Goal: Information Seeking & Learning: Learn about a topic

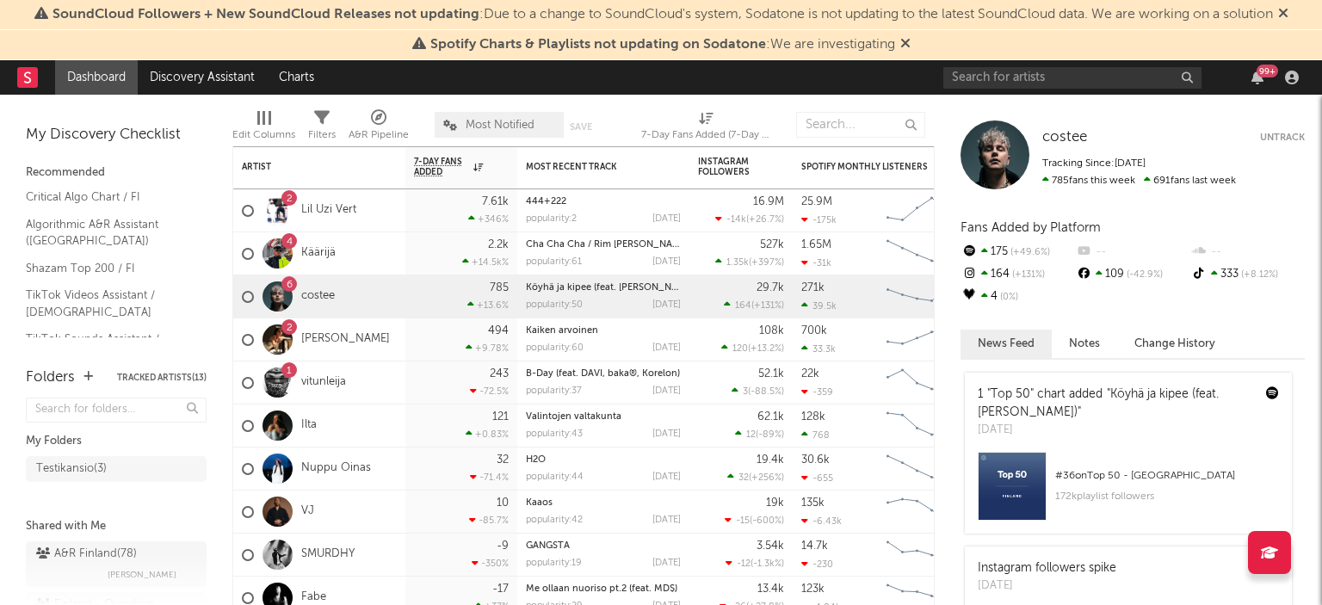
click at [906, 41] on icon at bounding box center [906, 43] width 10 height 14
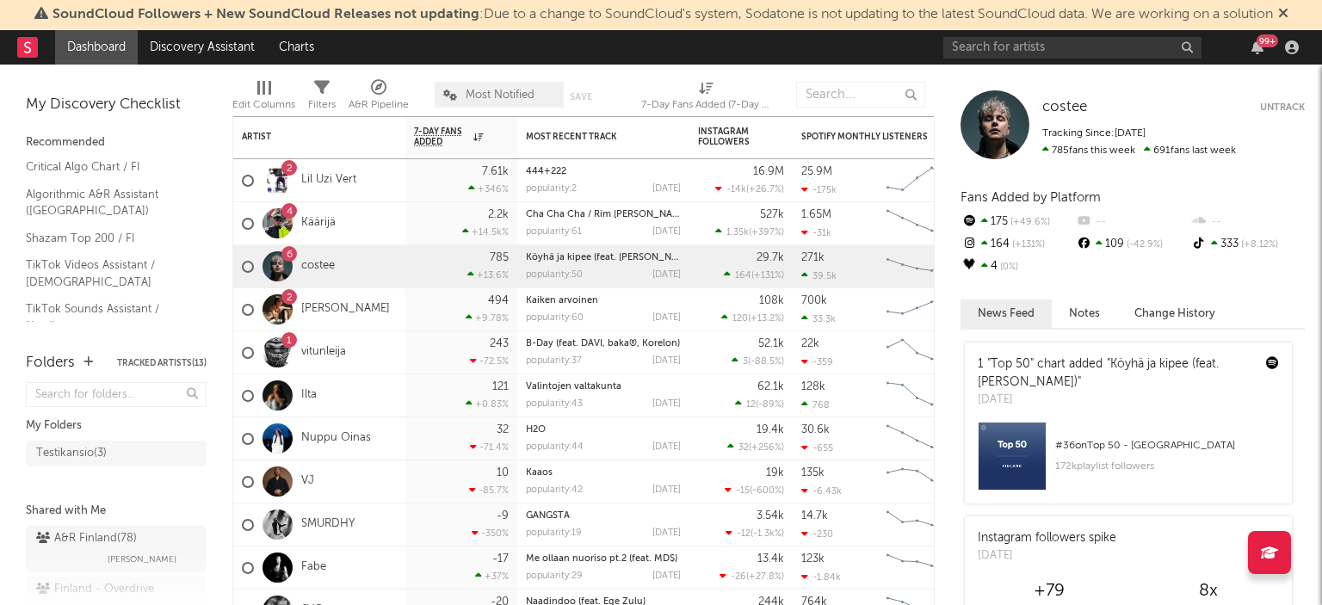
click at [1289, 8] on icon at bounding box center [1284, 13] width 10 height 14
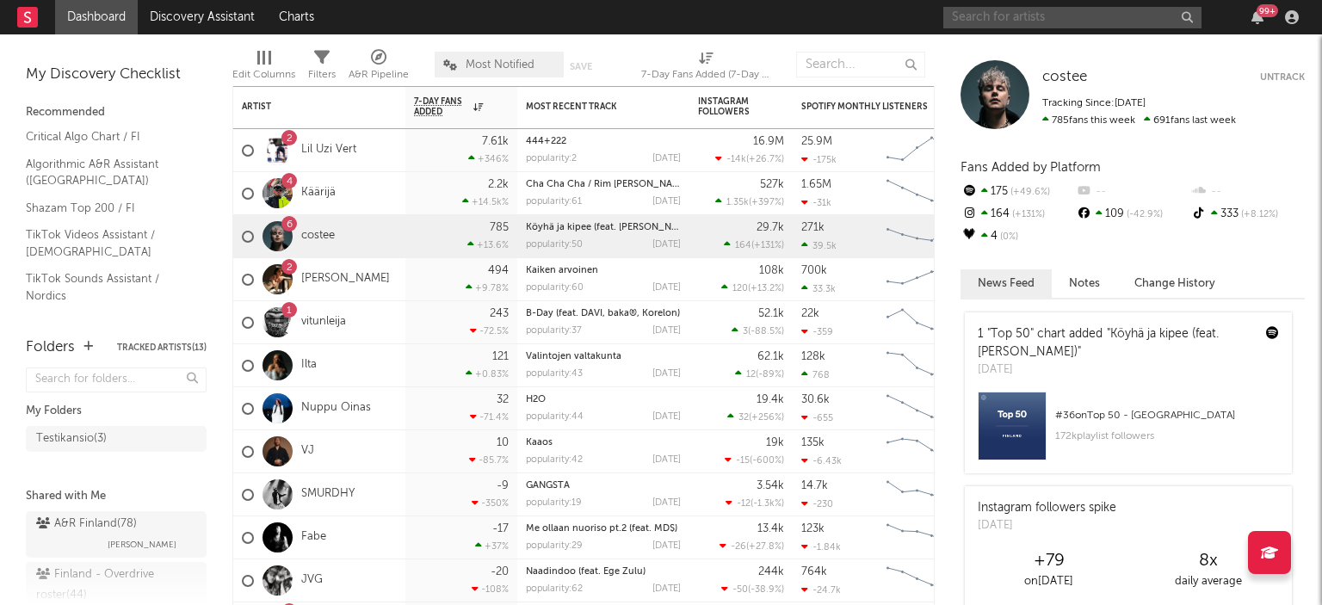
click at [1045, 10] on input "text" at bounding box center [1073, 18] width 258 height 22
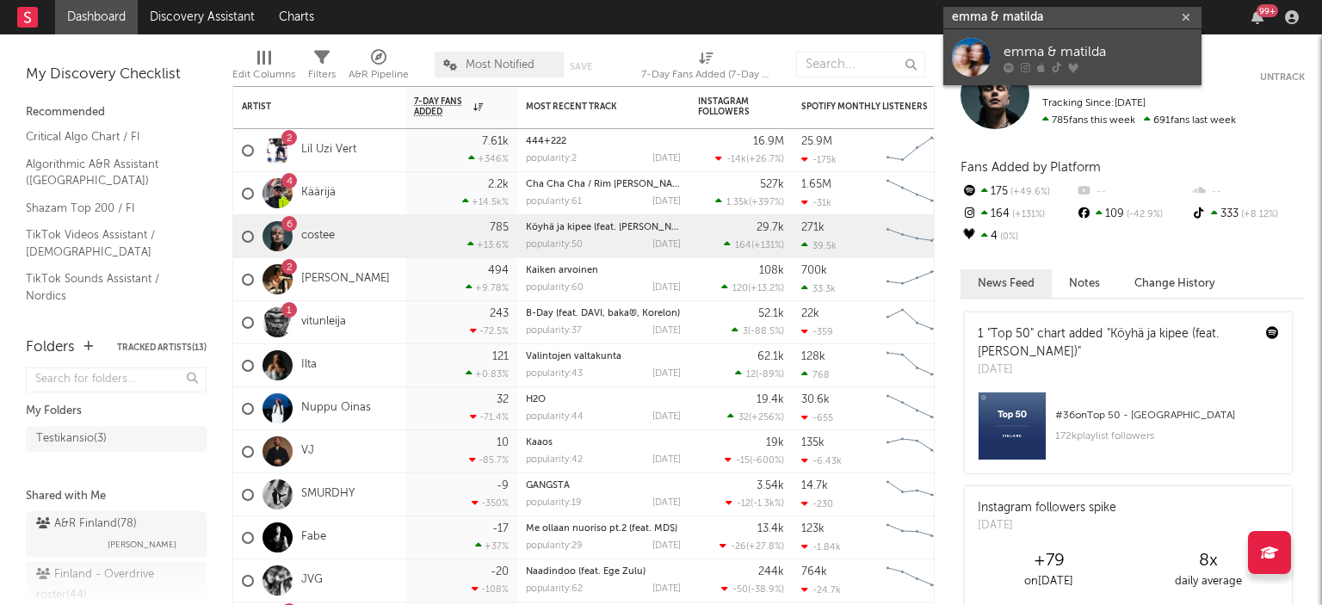
type input "emma & matilda"
click at [1028, 44] on div "emma & matilda" at bounding box center [1098, 51] width 189 height 21
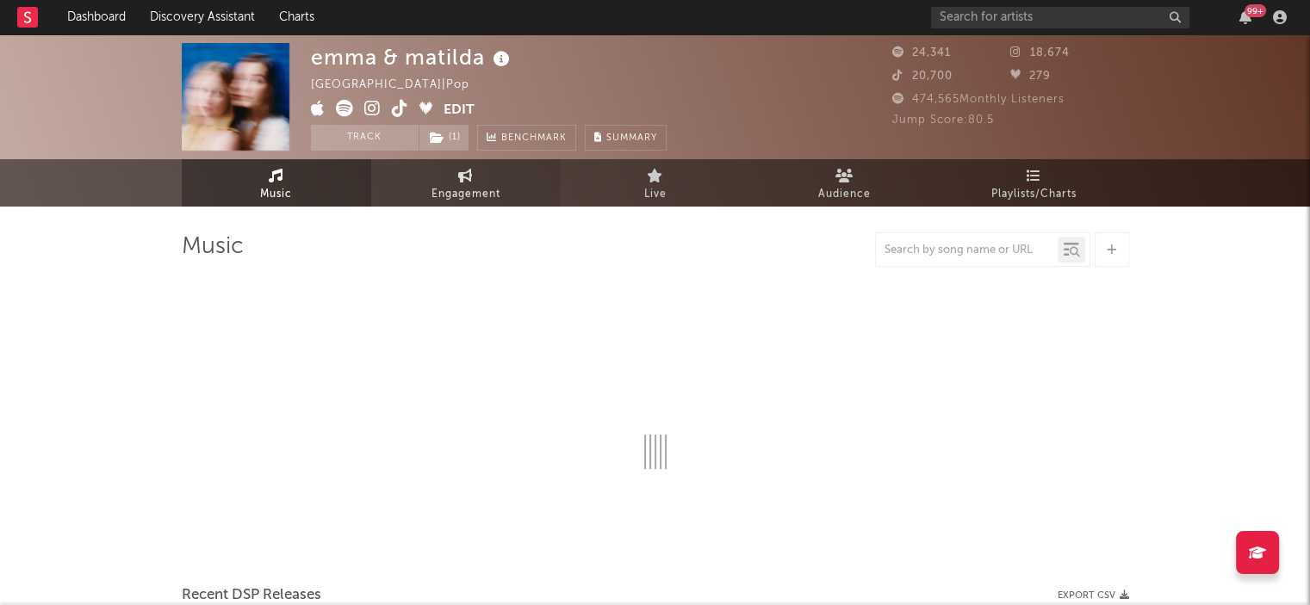
select select "6m"
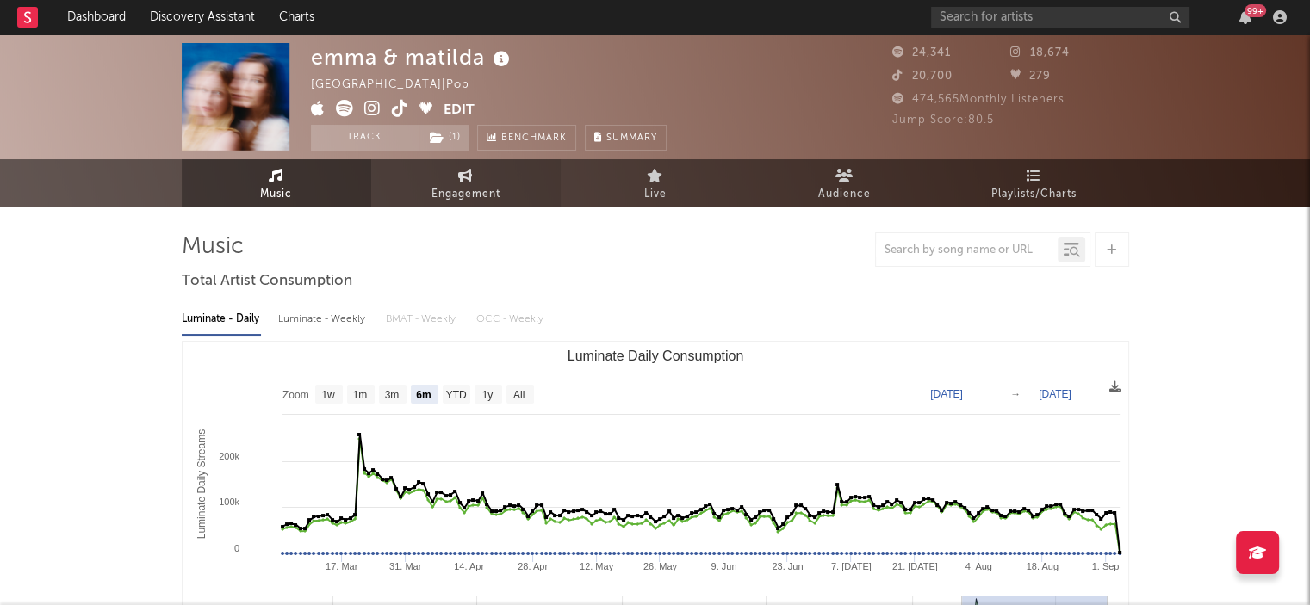
click at [492, 184] on span "Engagement" at bounding box center [465, 194] width 69 height 21
select select "1w"
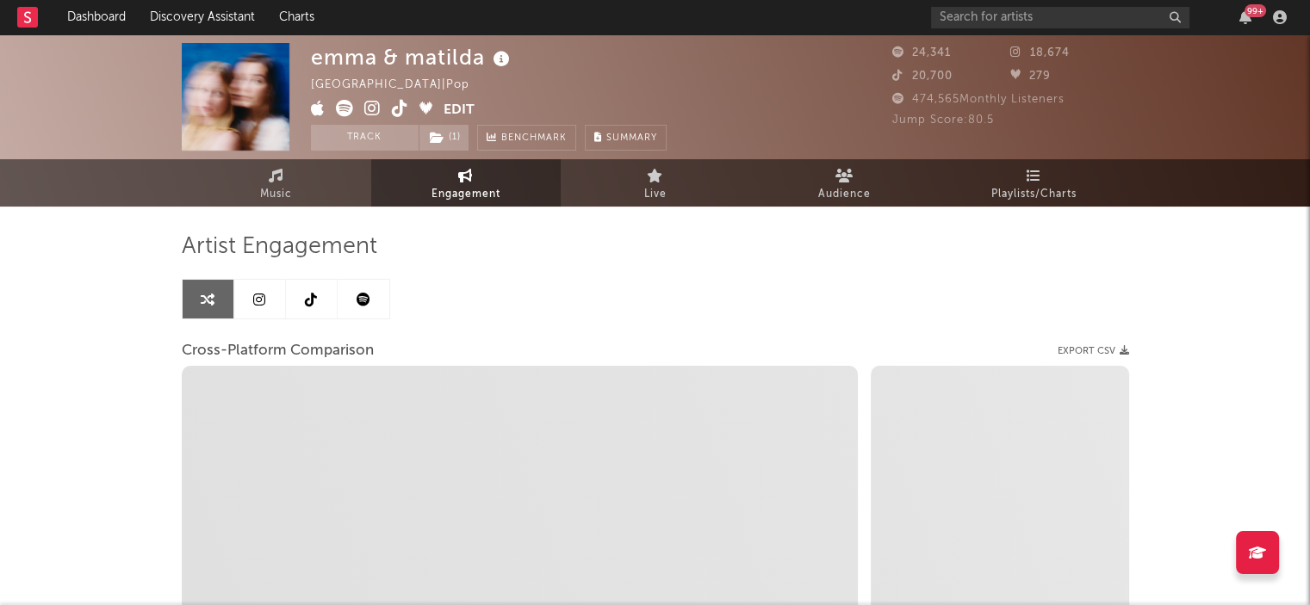
select select "1m"
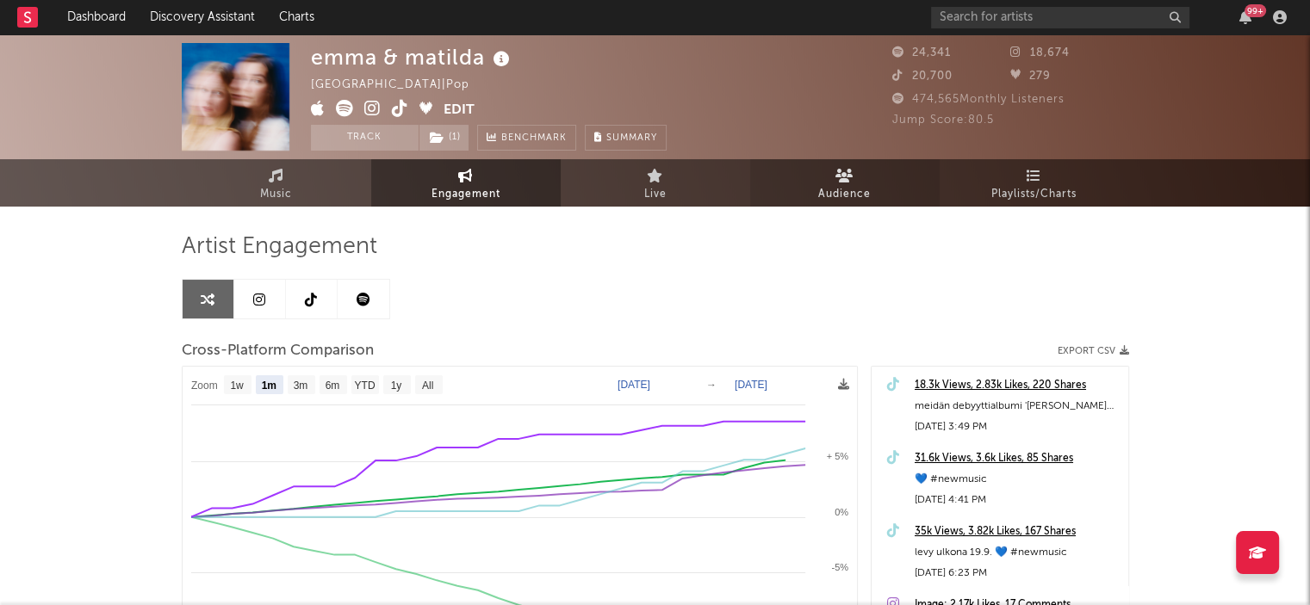
click at [840, 189] on span "Audience" at bounding box center [844, 194] width 53 height 21
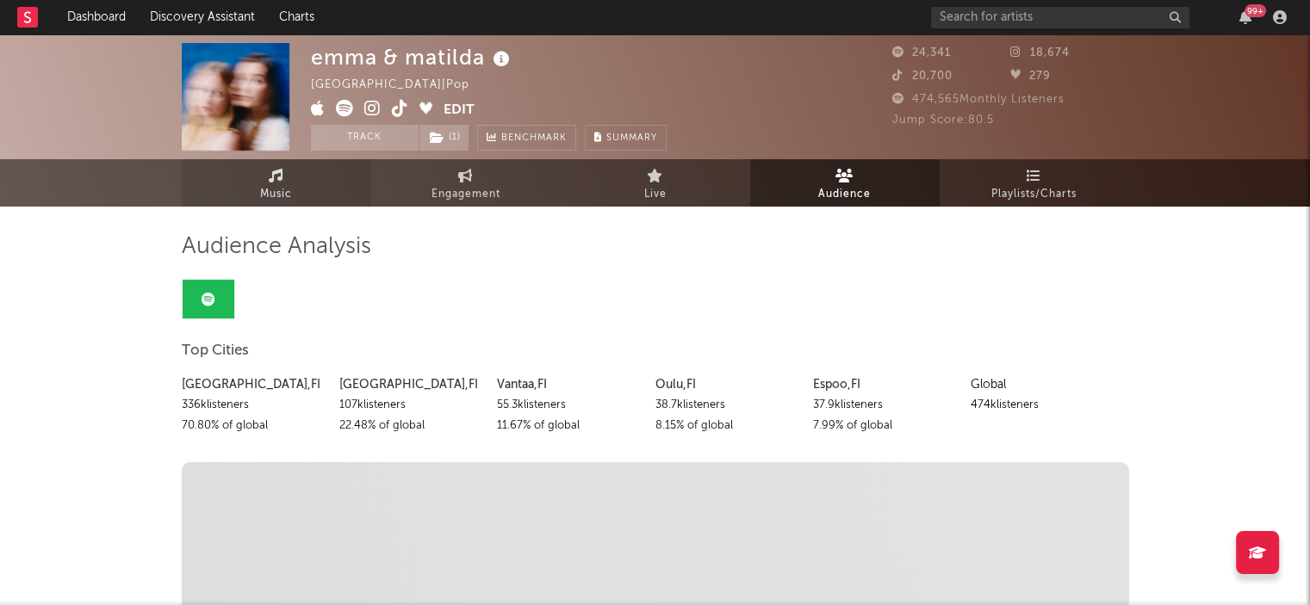
click at [307, 178] on link "Music" at bounding box center [276, 182] width 189 height 47
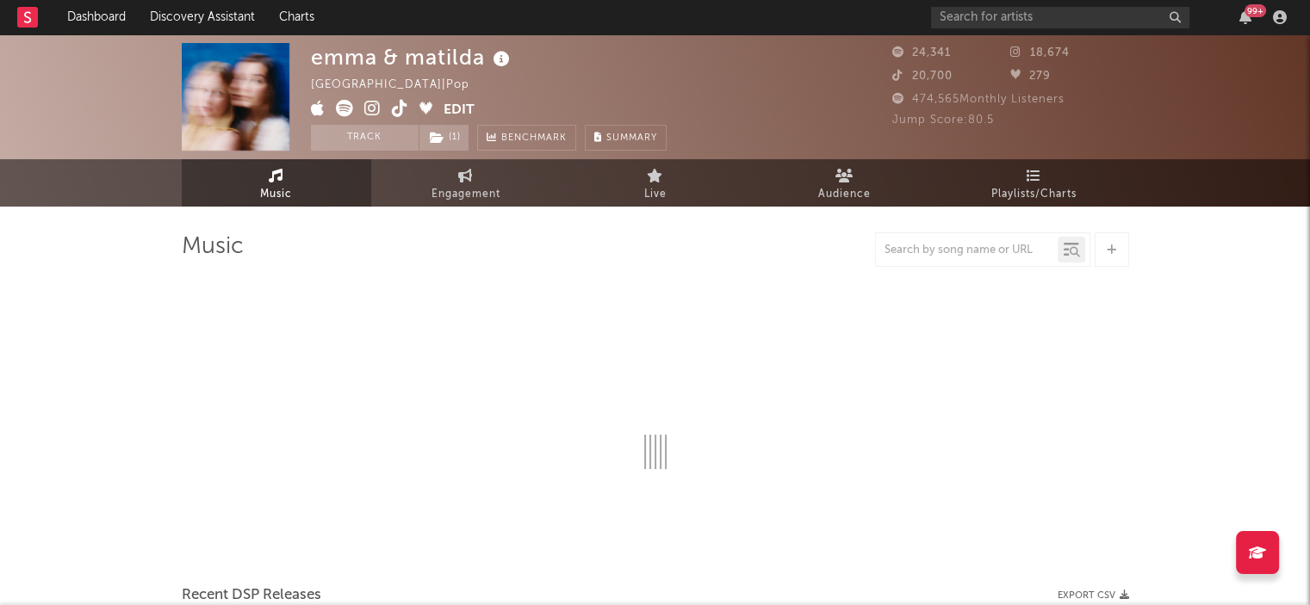
select select "6m"
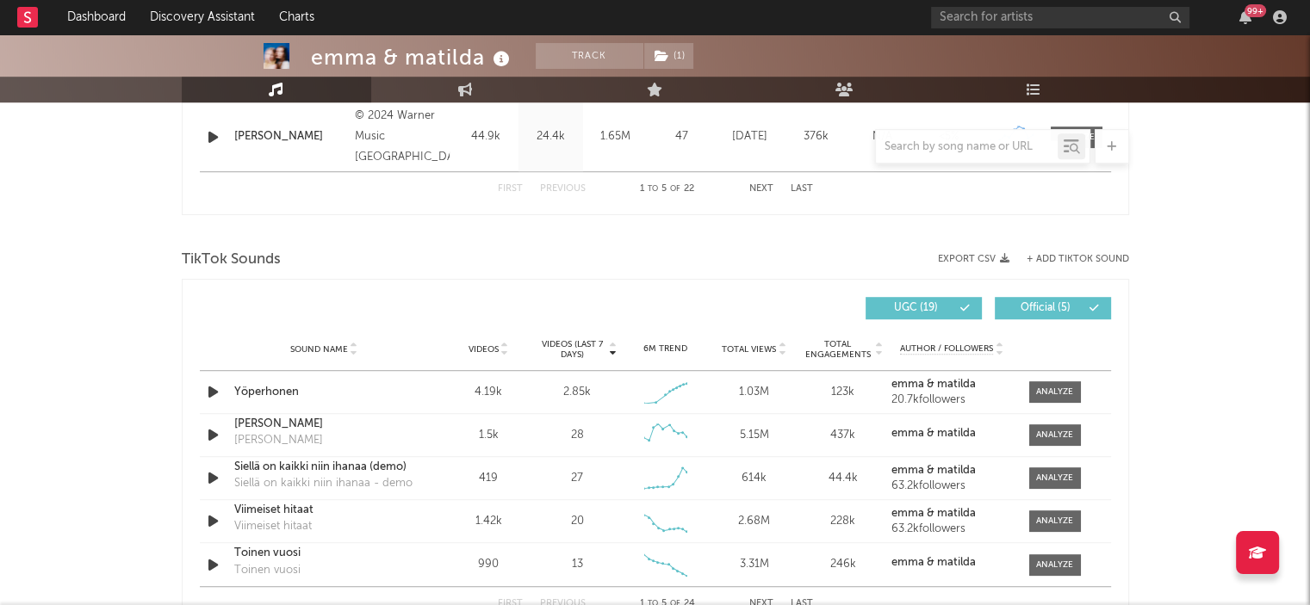
scroll to position [1056, 0]
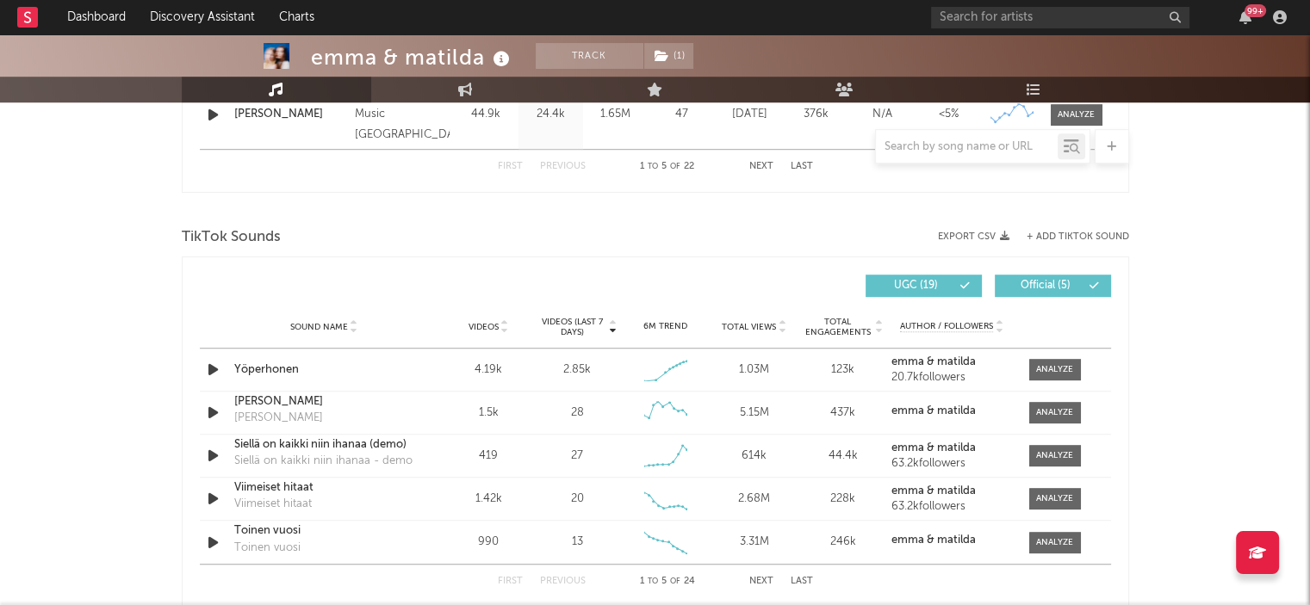
click at [214, 237] on span "TikTok Sounds" at bounding box center [231, 237] width 99 height 21
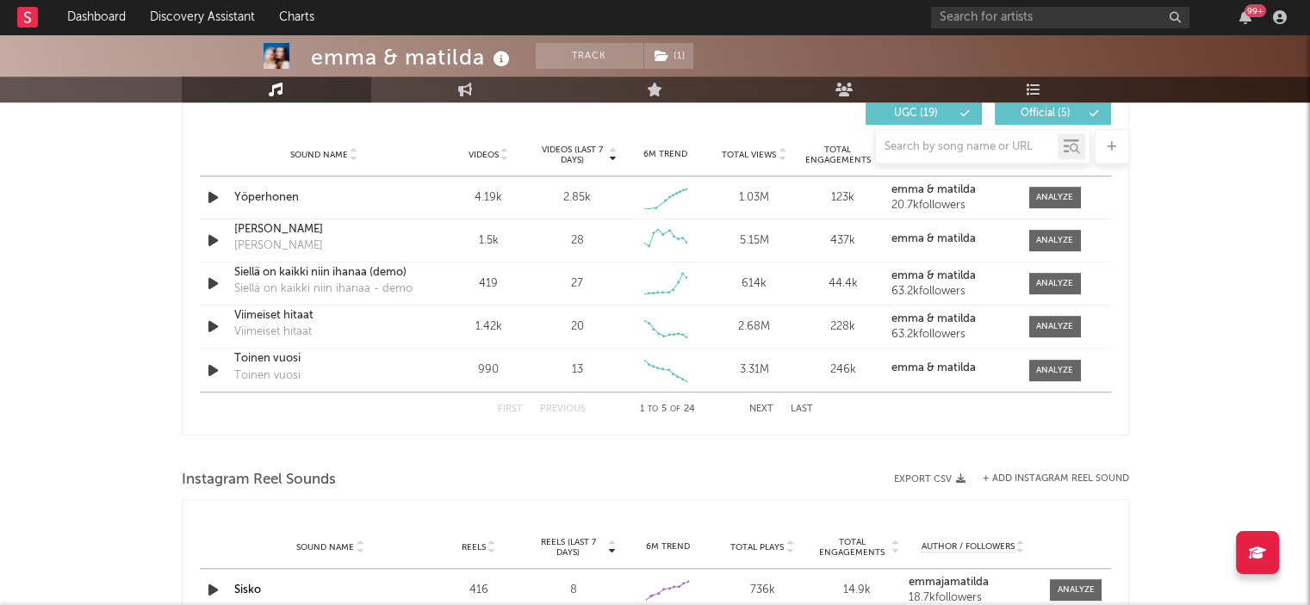
scroll to position [1142, 0]
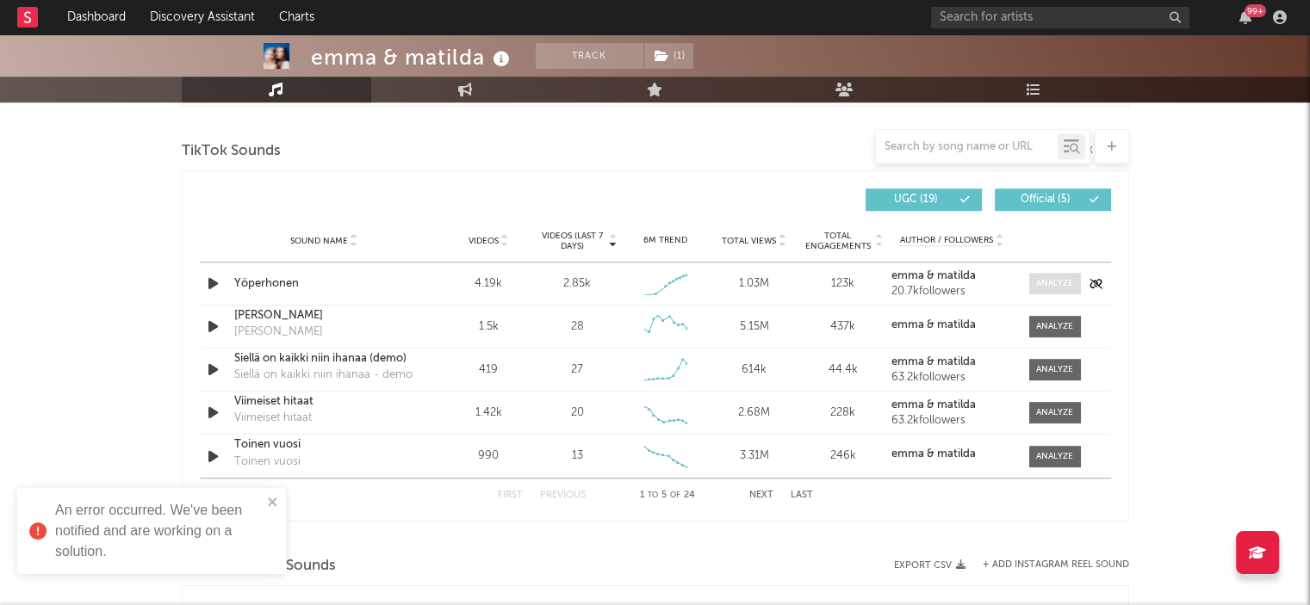
click at [1059, 282] on div at bounding box center [1054, 283] width 37 height 13
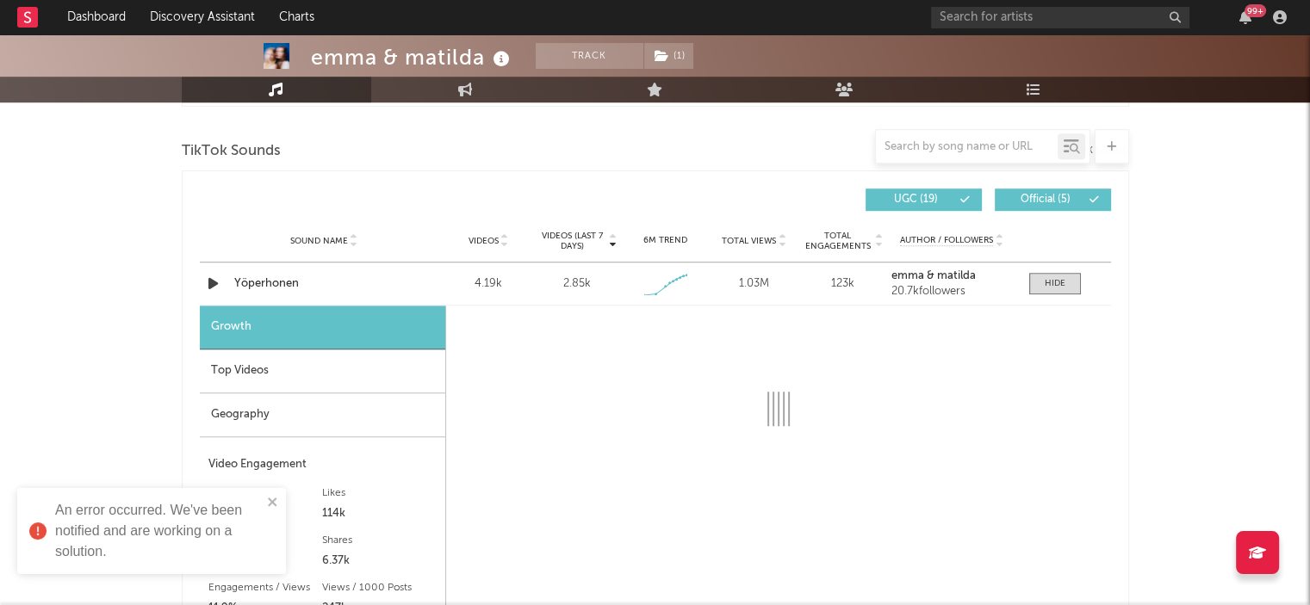
select select "1w"
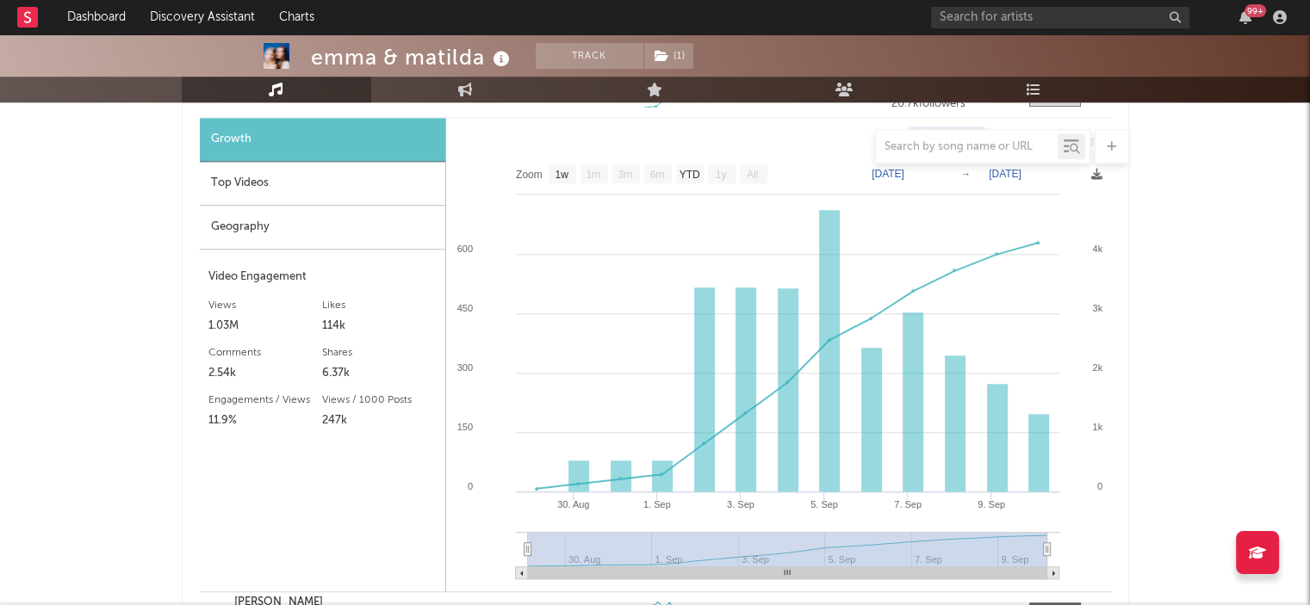
scroll to position [1256, 0]
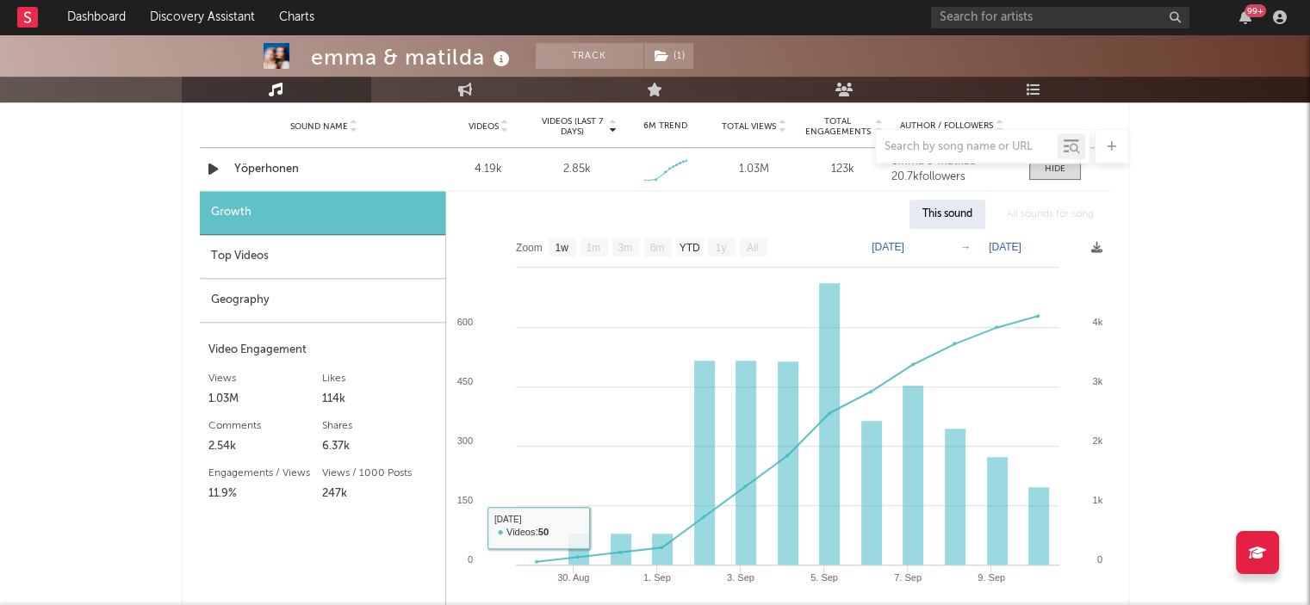
click at [257, 264] on div "Top Videos" at bounding box center [322, 257] width 245 height 44
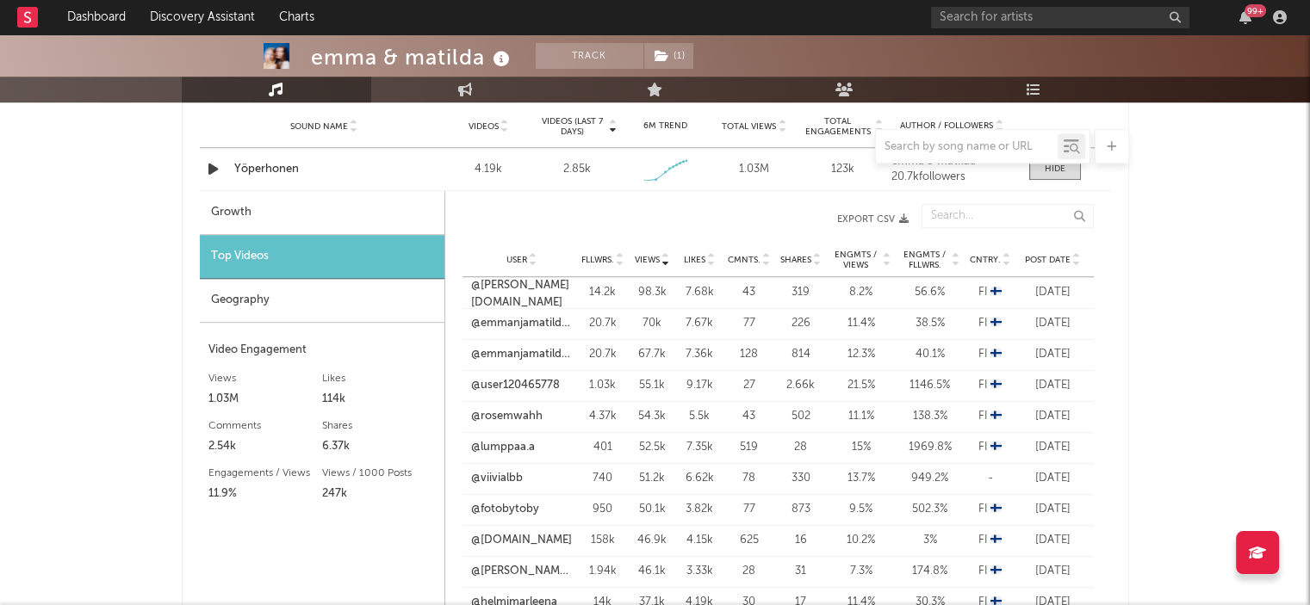
click at [303, 213] on div "Growth" at bounding box center [322, 213] width 245 height 44
select select "1w"
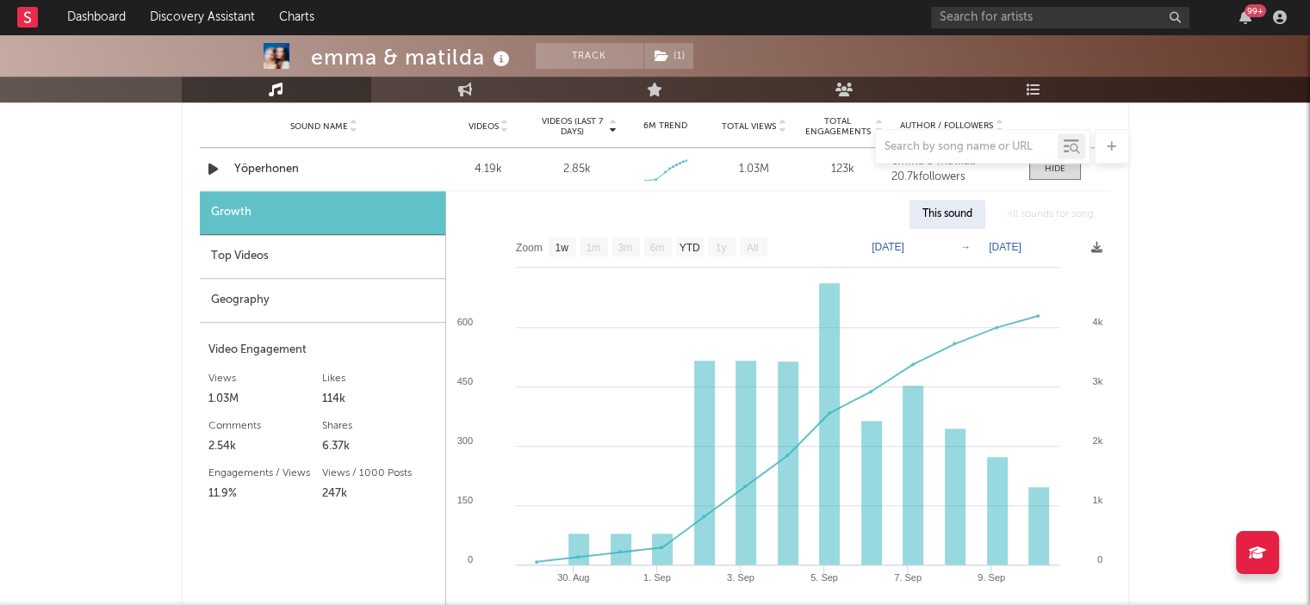
click at [1246, 263] on div "emma & matilda Track ( 1 ) [GEOGRAPHIC_DATA] | Pop Edit Track ( 1 ) Benchmark S…" at bounding box center [655, 290] width 1310 height 3024
click at [256, 246] on div "Top Videos" at bounding box center [322, 257] width 245 height 44
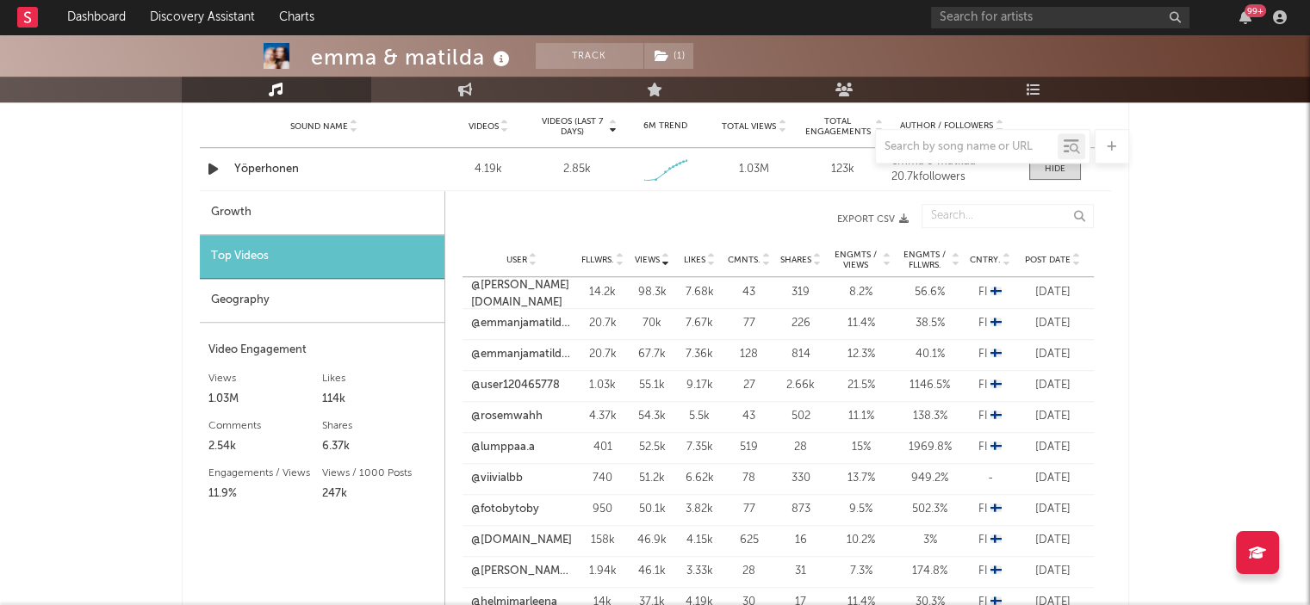
click at [260, 296] on div "Geography" at bounding box center [322, 301] width 245 height 44
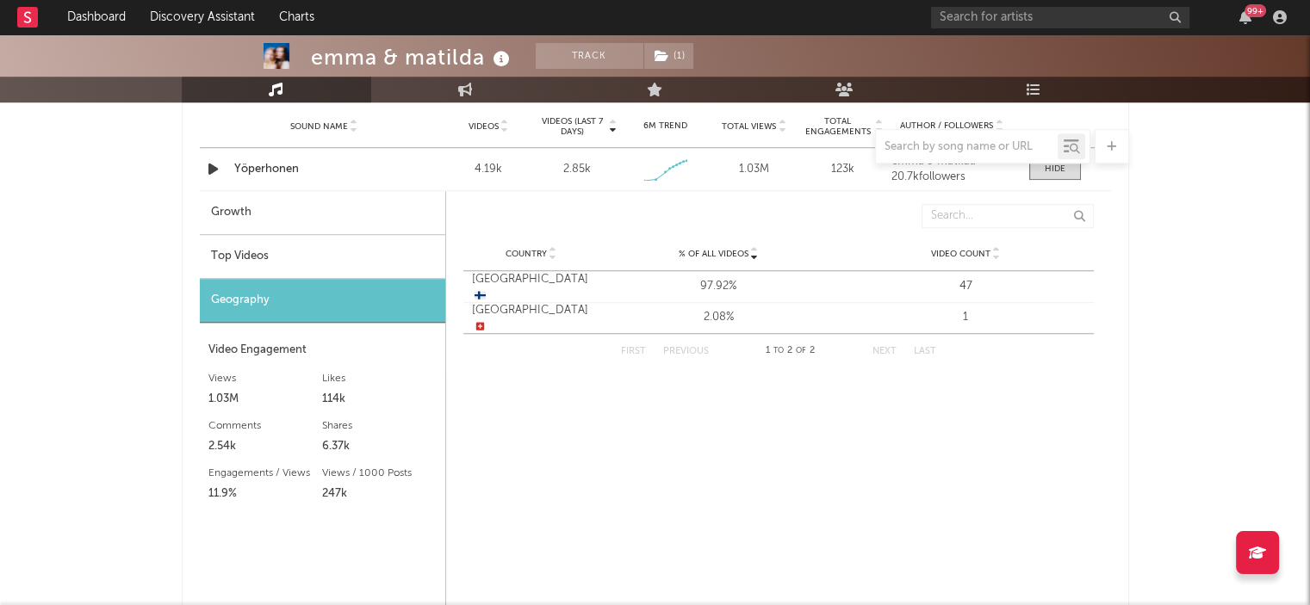
click at [268, 251] on div "Top Videos" at bounding box center [322, 257] width 245 height 44
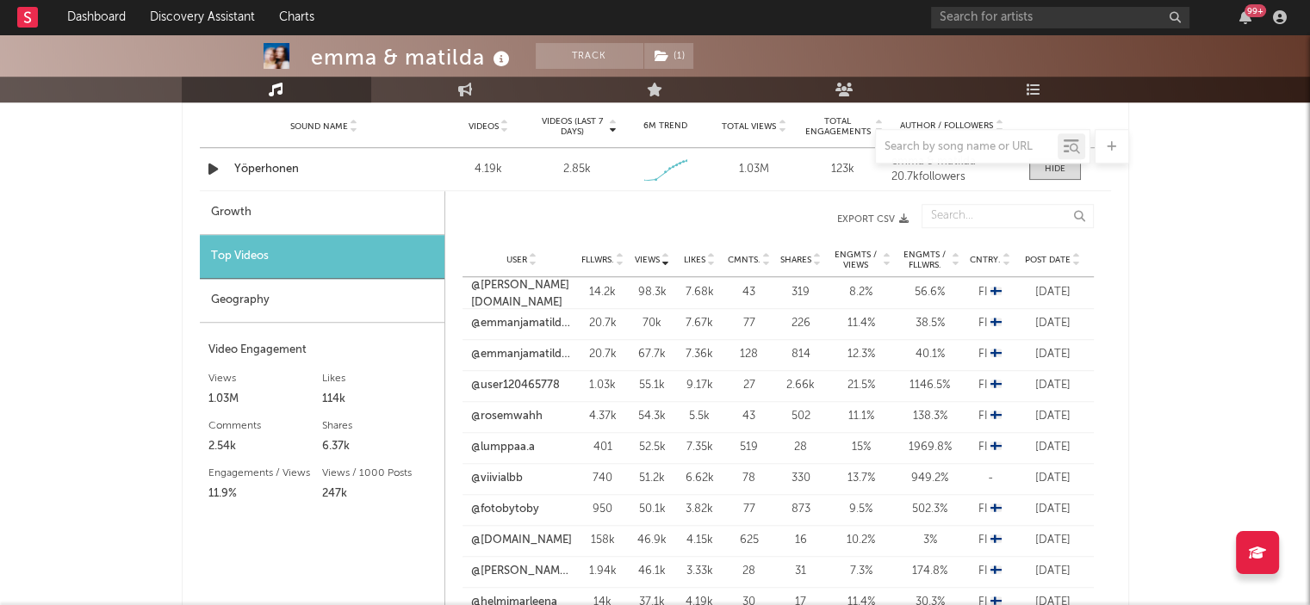
click at [282, 295] on div "Geography" at bounding box center [322, 301] width 245 height 44
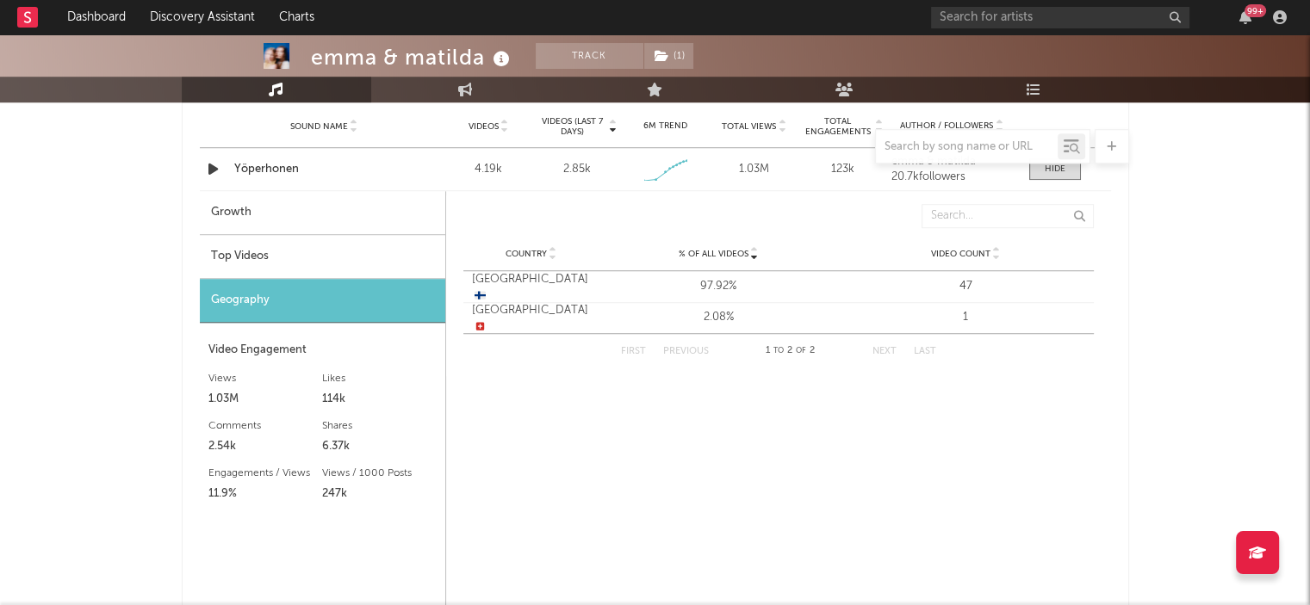
drag, startPoint x: 286, startPoint y: 257, endPoint x: 292, endPoint y: 244, distance: 14.3
click at [286, 256] on div "Top Videos" at bounding box center [322, 257] width 245 height 44
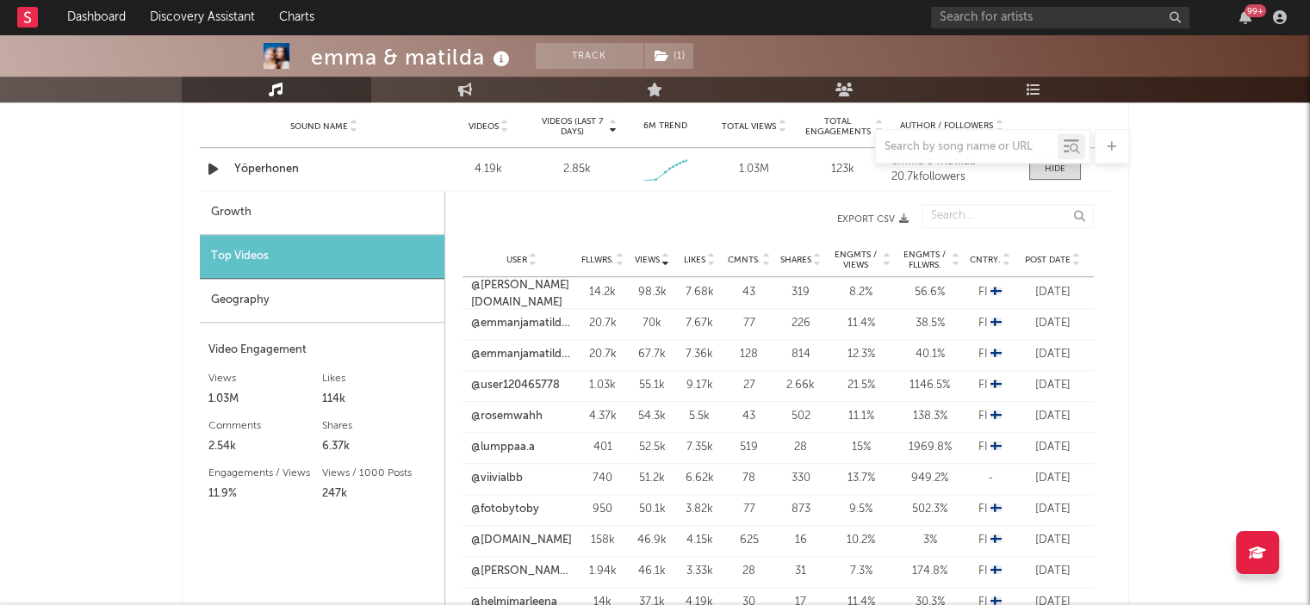
click at [284, 213] on div "Growth" at bounding box center [322, 213] width 245 height 44
select select "1w"
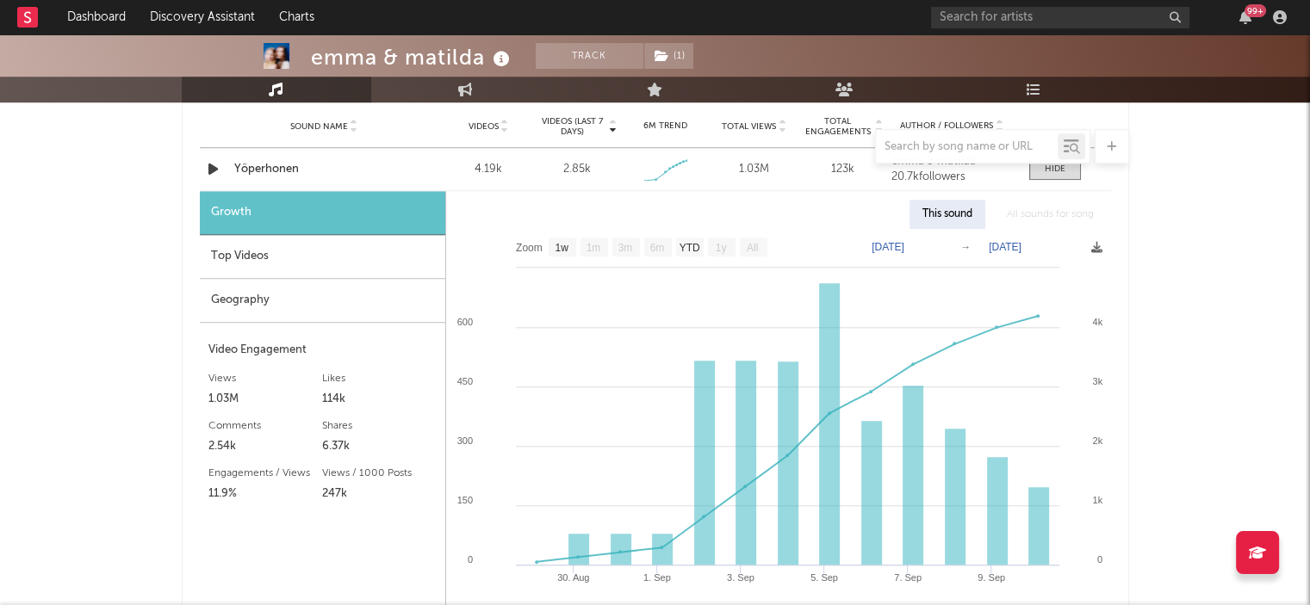
click at [261, 269] on div "Top Videos" at bounding box center [322, 257] width 245 height 44
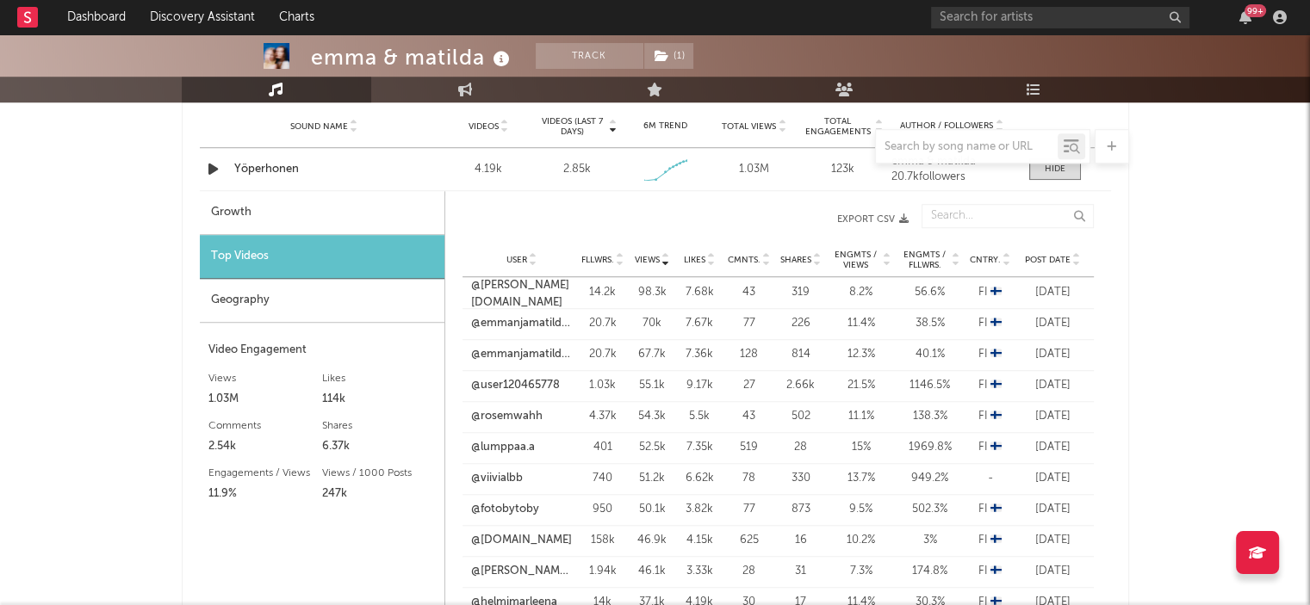
click at [272, 288] on div "Geography" at bounding box center [322, 301] width 245 height 44
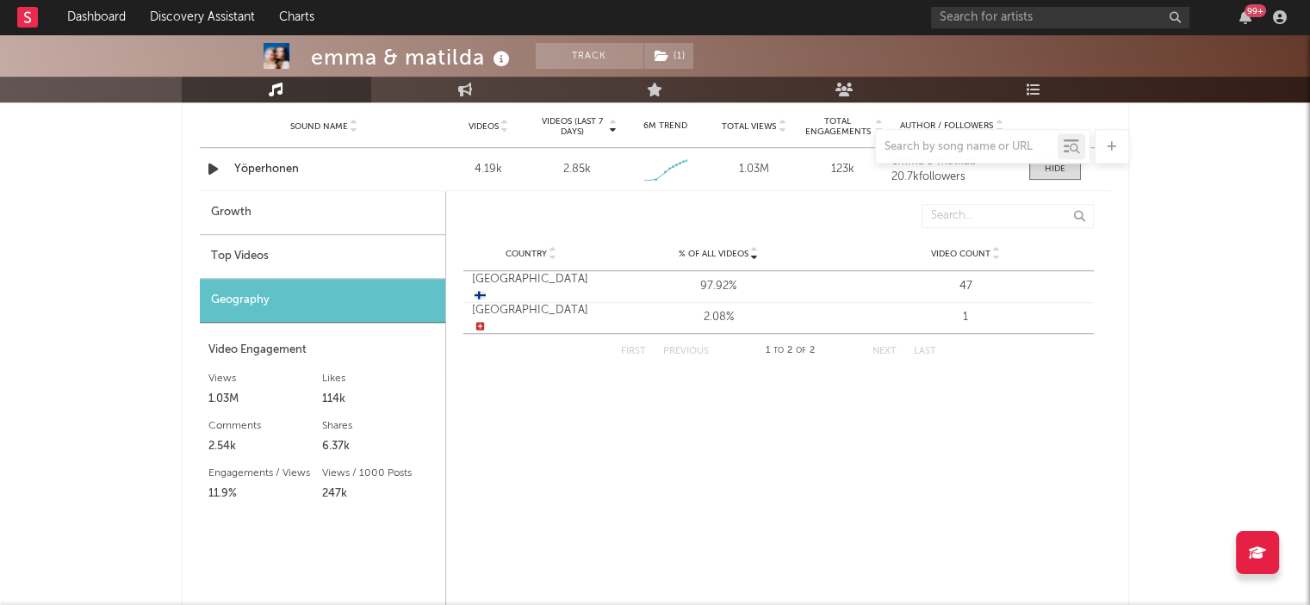
click at [314, 257] on div "Top Videos" at bounding box center [322, 257] width 245 height 44
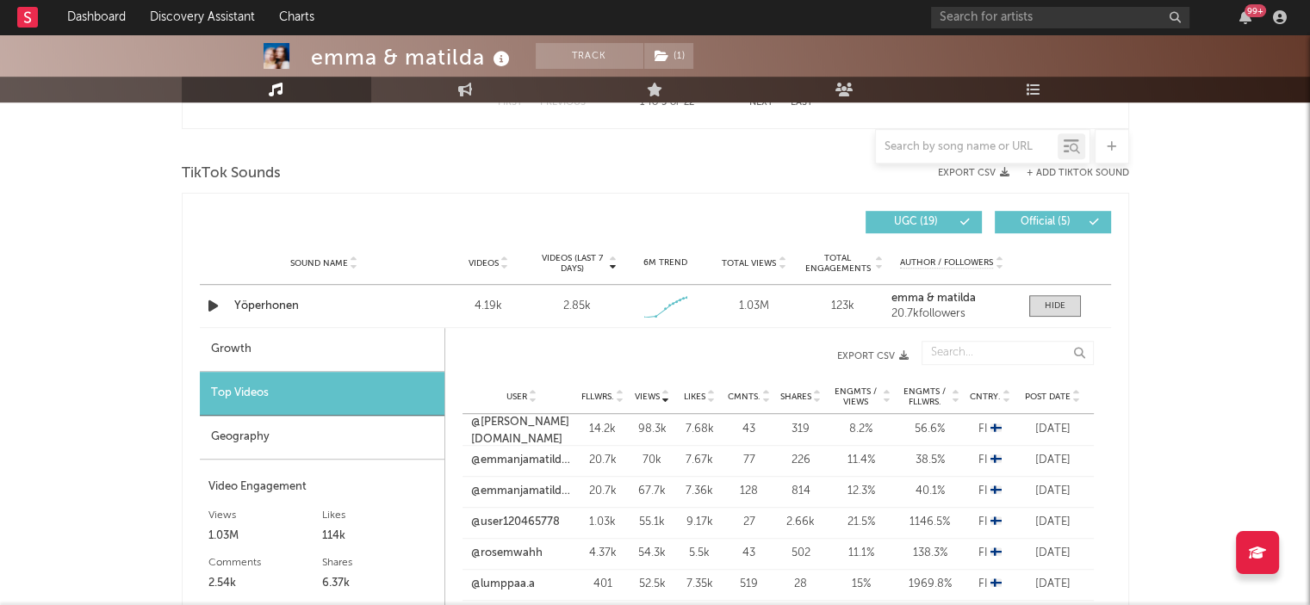
scroll to position [1116, 0]
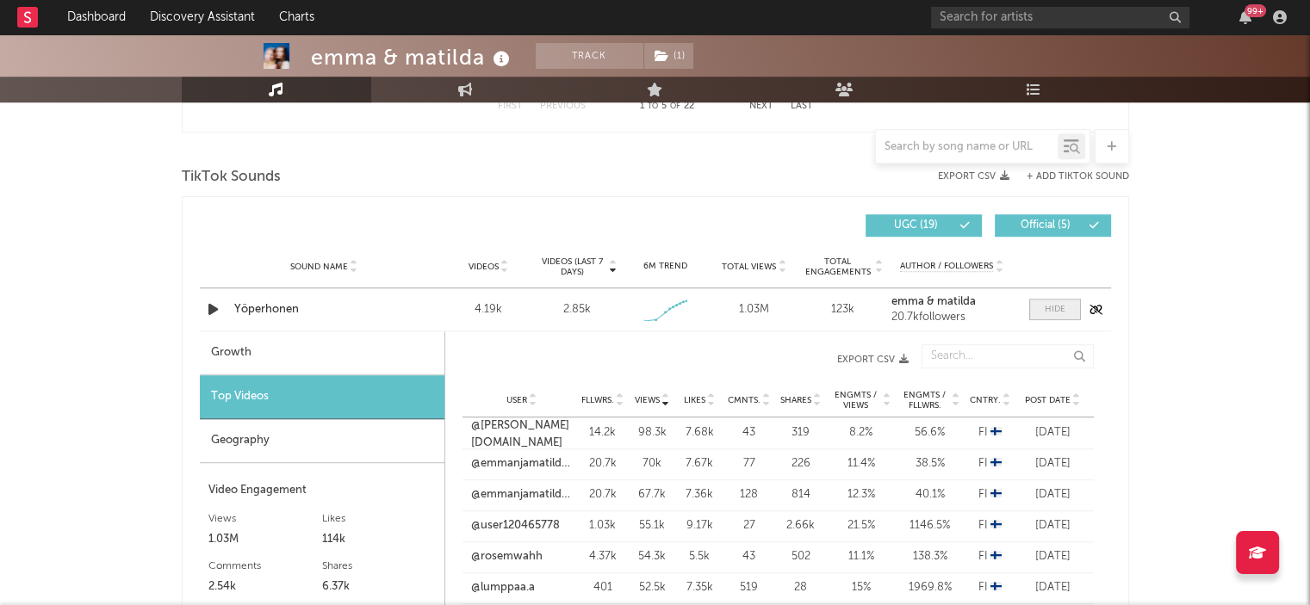
click at [1060, 303] on div at bounding box center [1054, 309] width 21 height 13
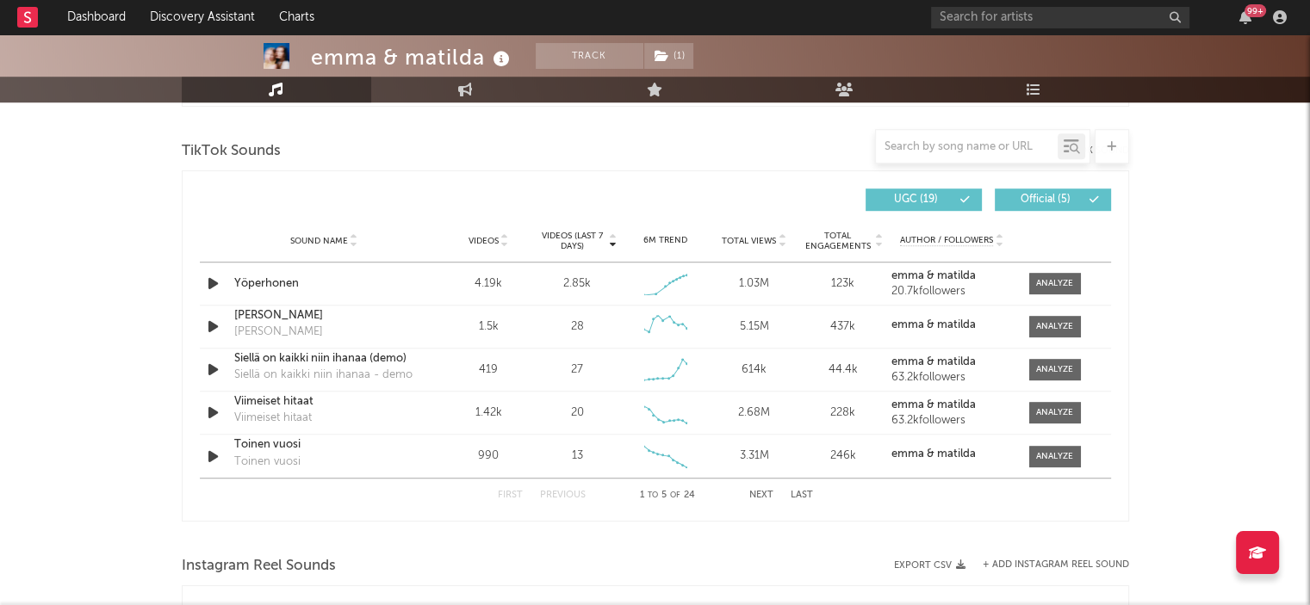
scroll to position [1111, 0]
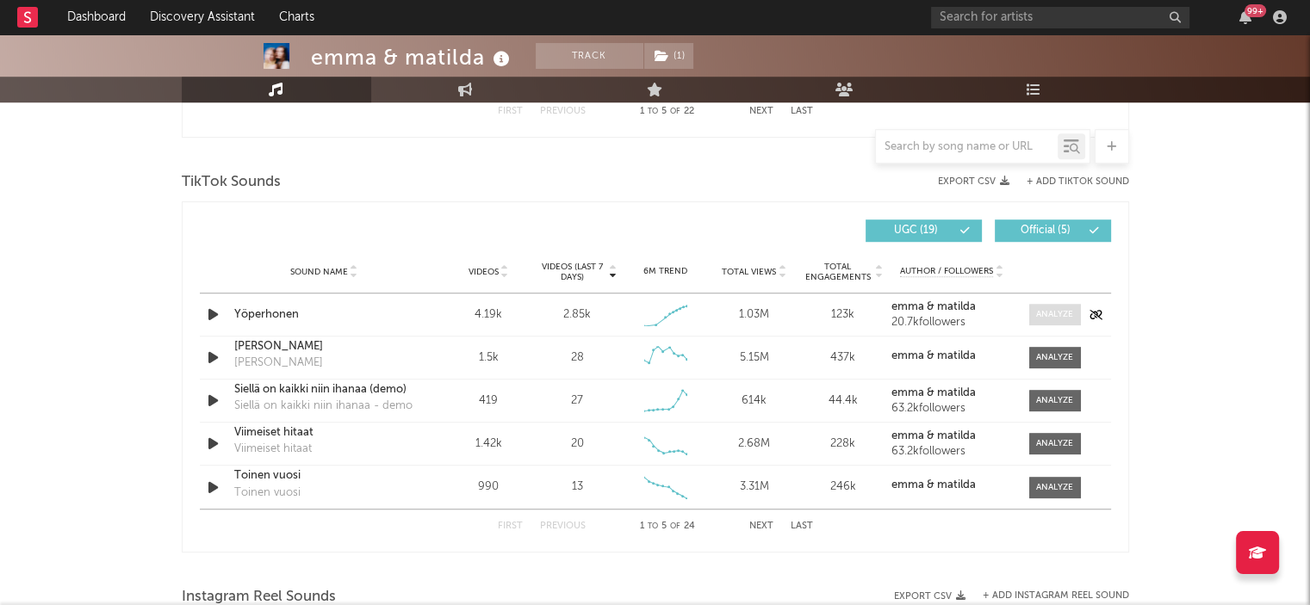
click at [1057, 313] on div at bounding box center [1054, 314] width 37 height 13
select select "1w"
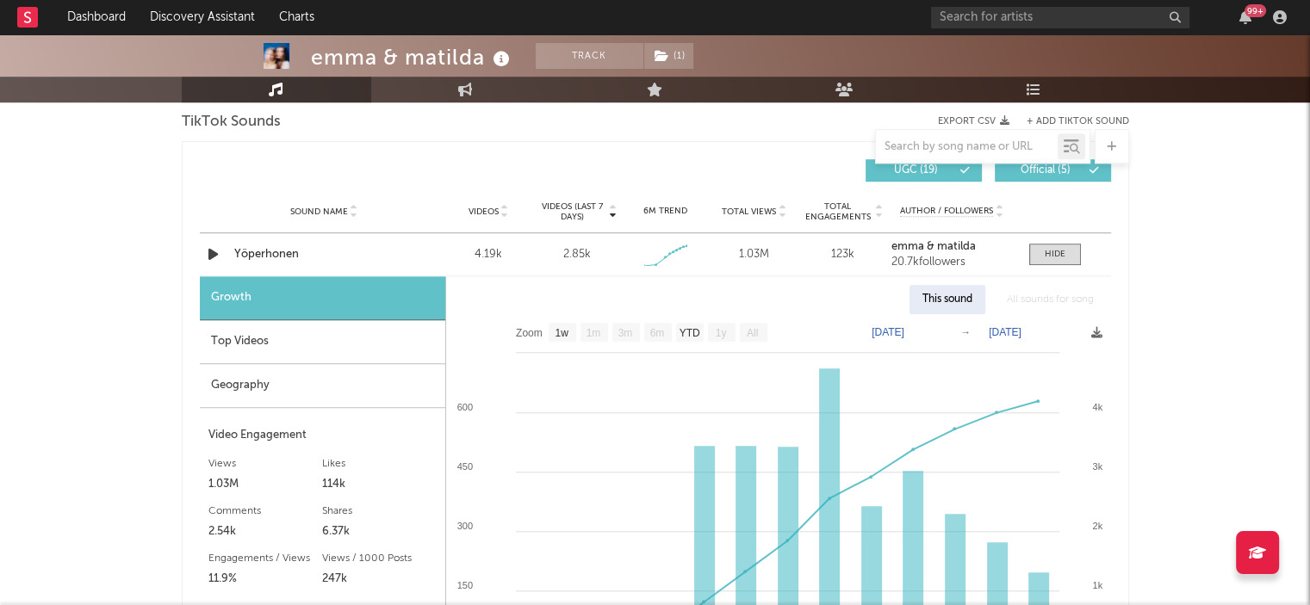
scroll to position [1196, 0]
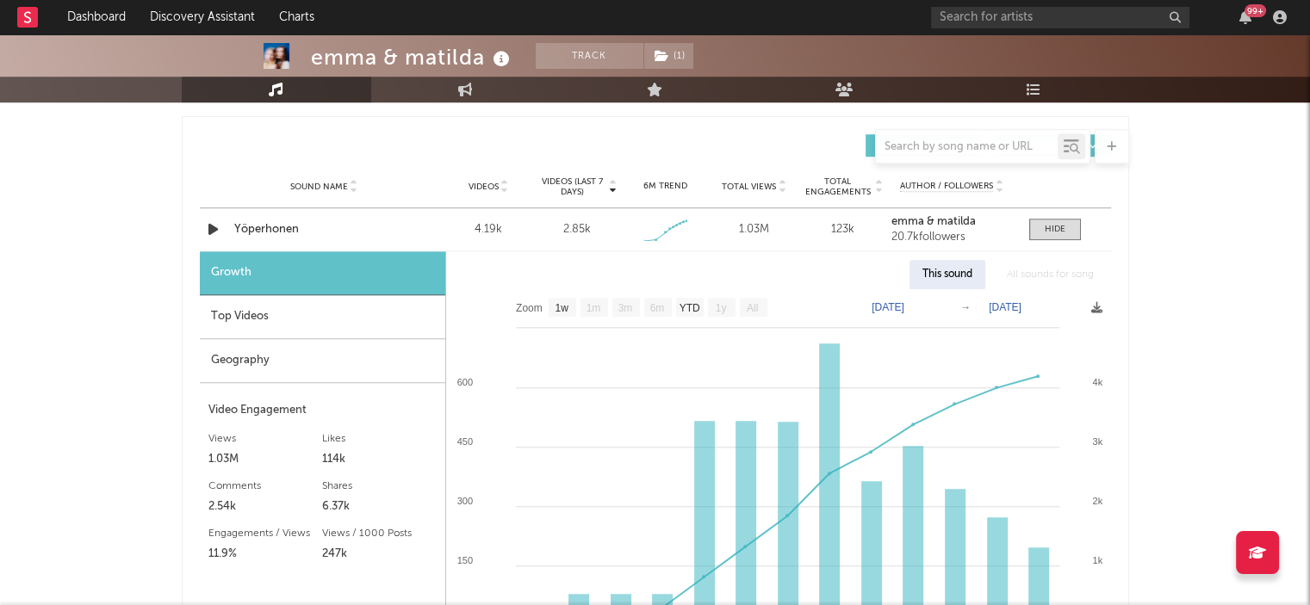
click at [300, 310] on div "Top Videos" at bounding box center [322, 317] width 245 height 44
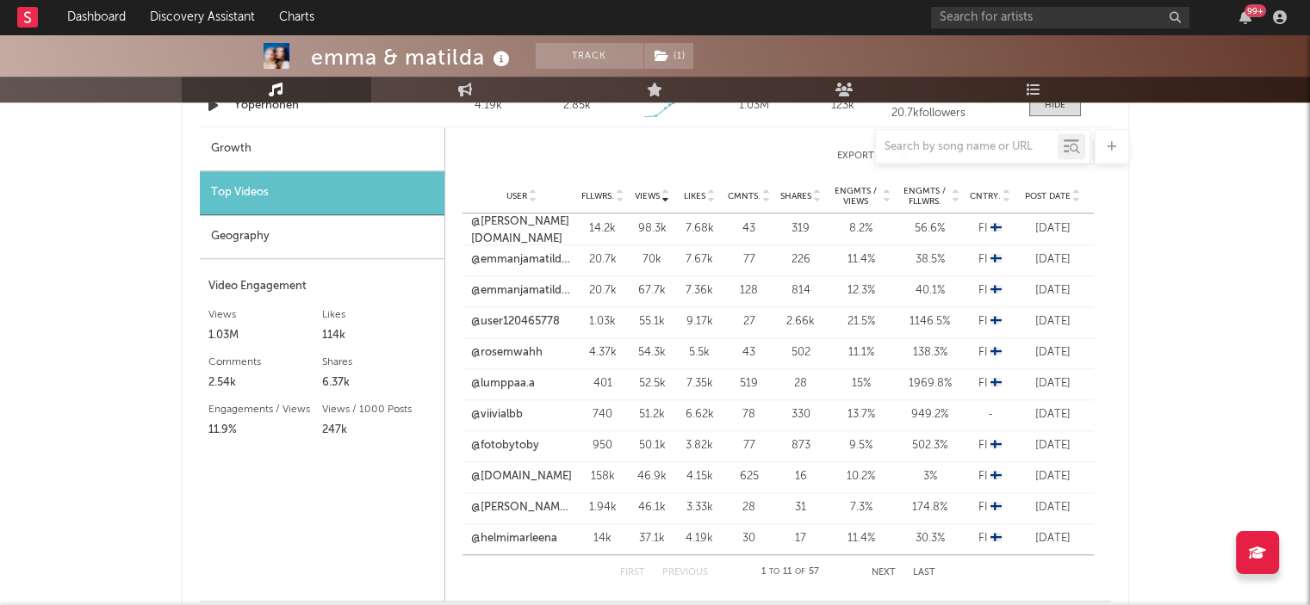
scroll to position [1323, 0]
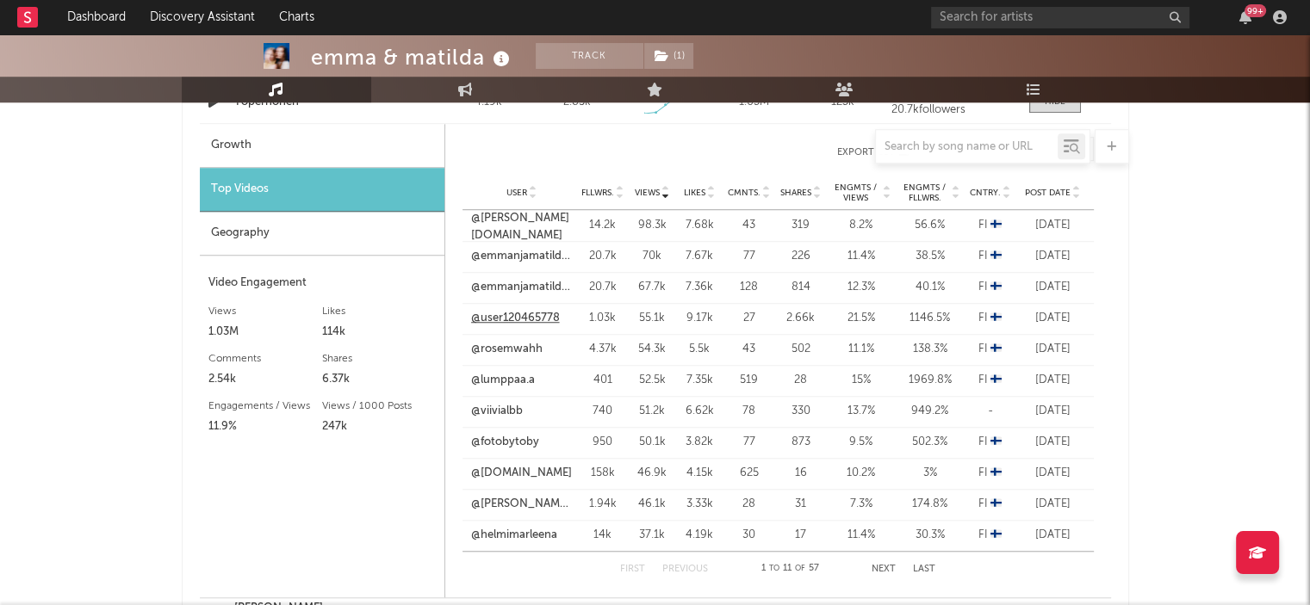
click at [514, 316] on link "@user120465778" at bounding box center [515, 318] width 89 height 17
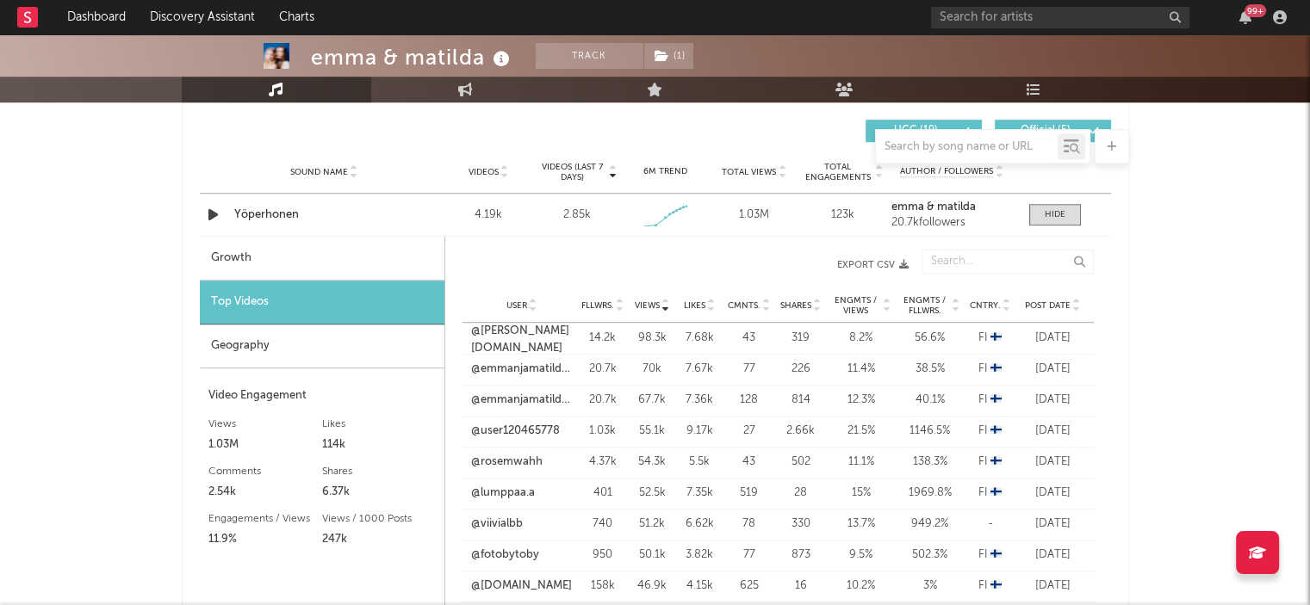
scroll to position [1119, 0]
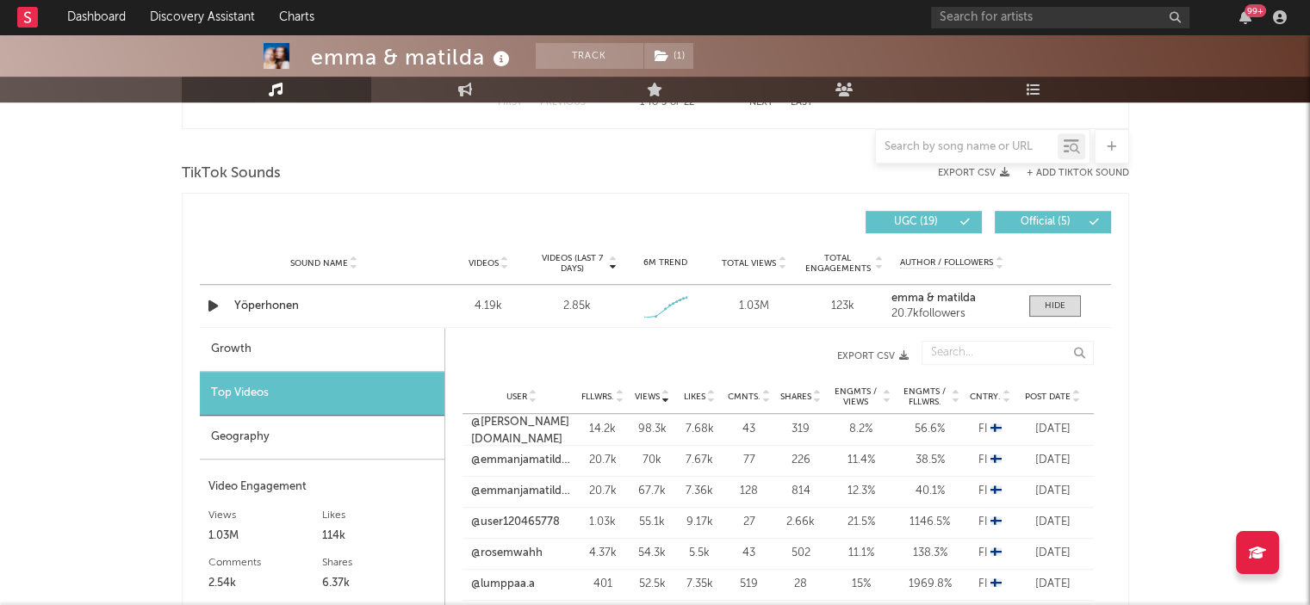
drag, startPoint x: 1036, startPoint y: 305, endPoint x: 1308, endPoint y: 294, distance: 272.3
click at [1037, 305] on span at bounding box center [1055, 306] width 52 height 22
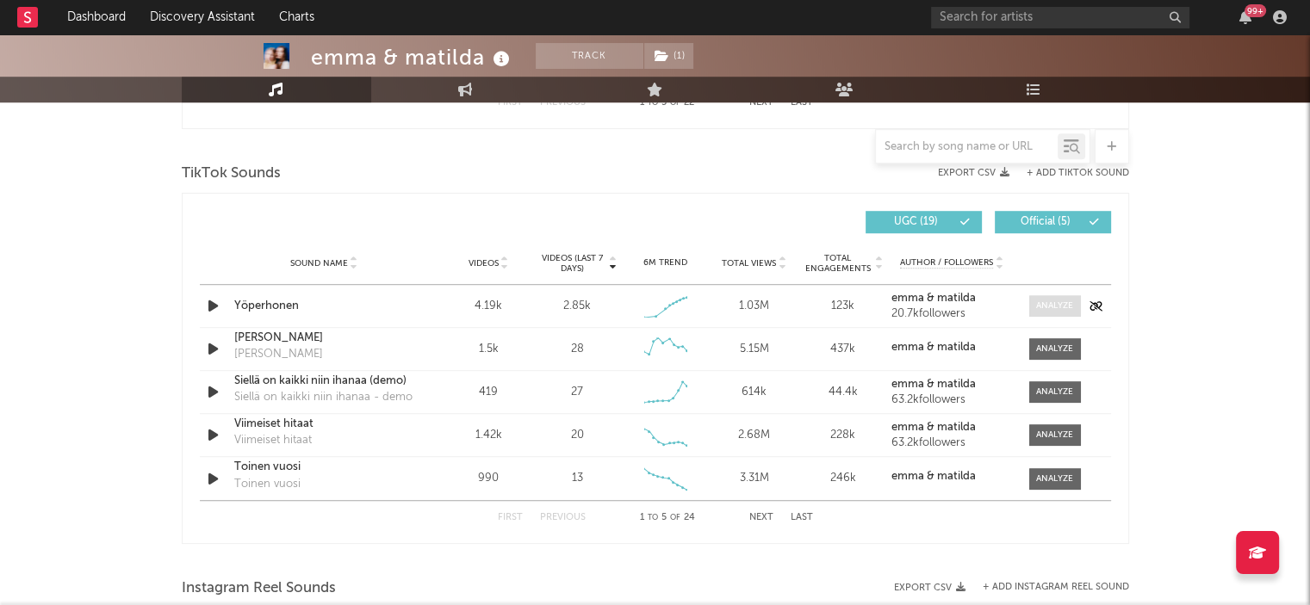
click at [1065, 302] on div at bounding box center [1054, 306] width 37 height 13
select select "1w"
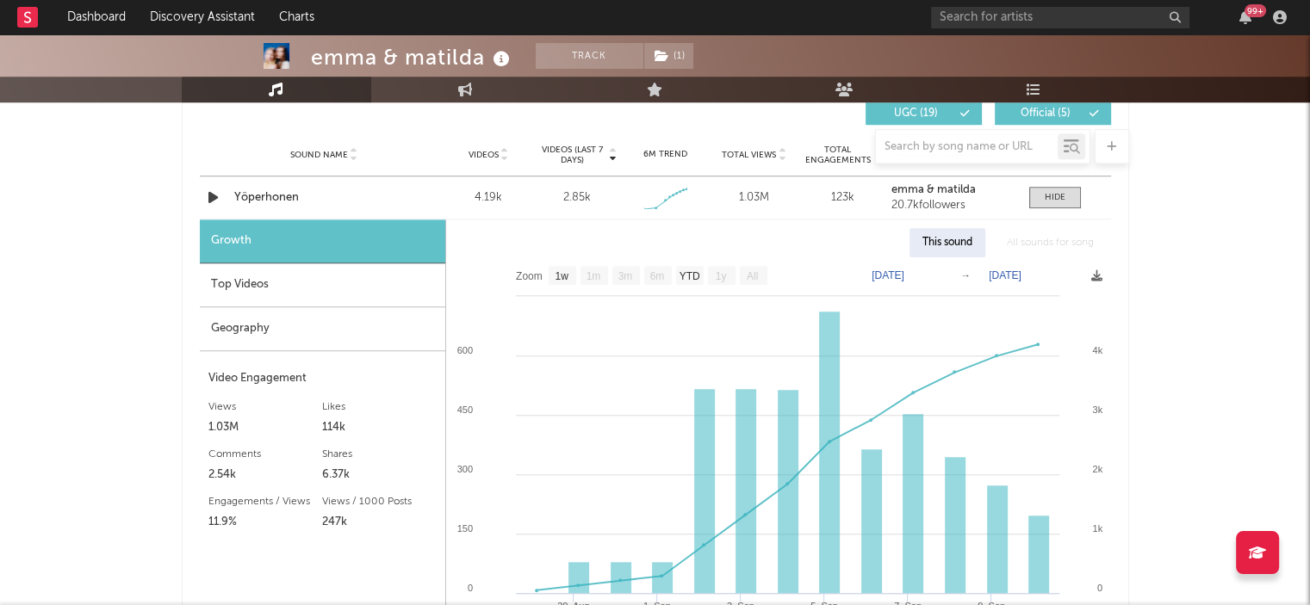
scroll to position [1291, 0]
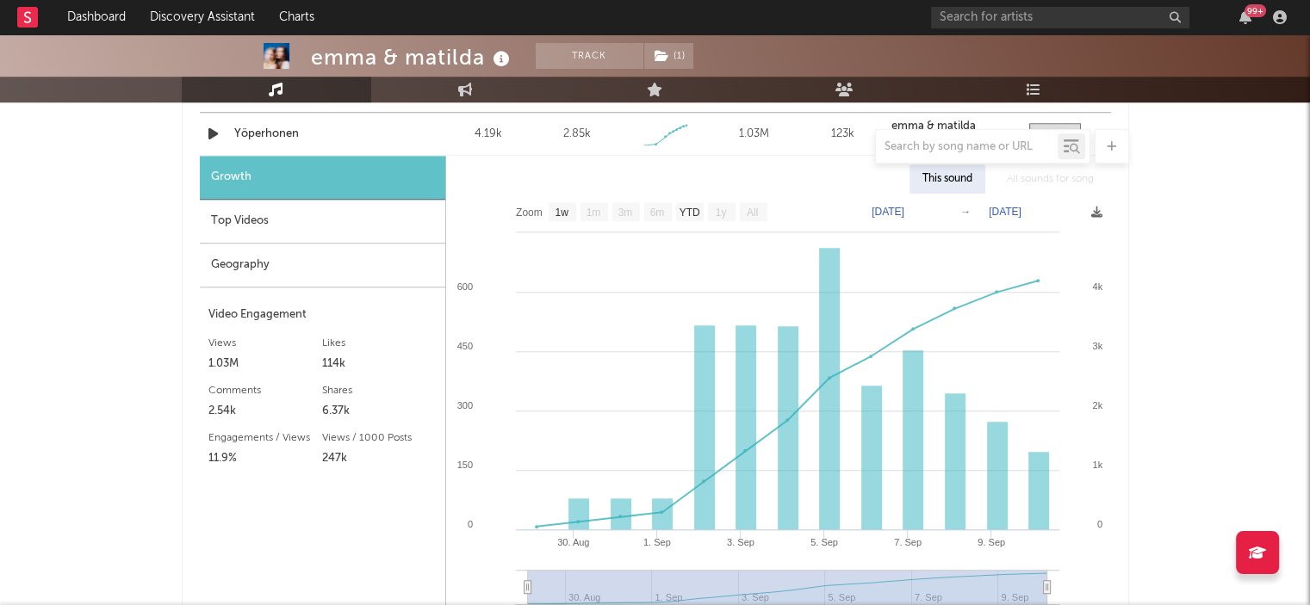
click at [283, 220] on div "Top Videos" at bounding box center [322, 222] width 245 height 44
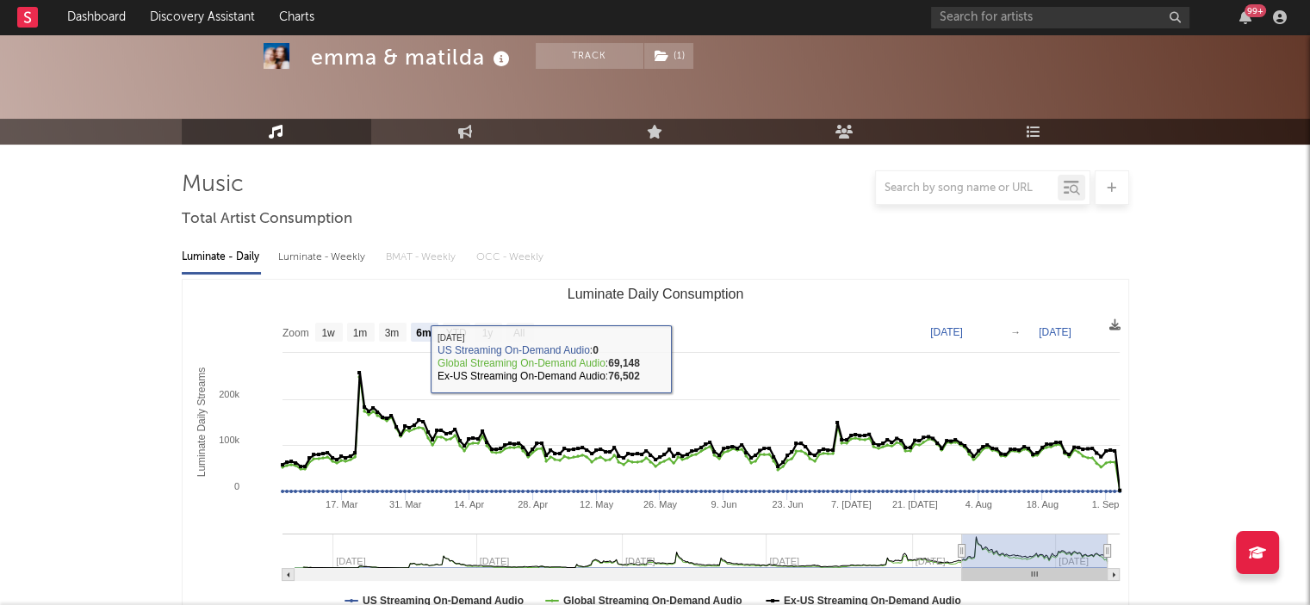
scroll to position [0, 0]
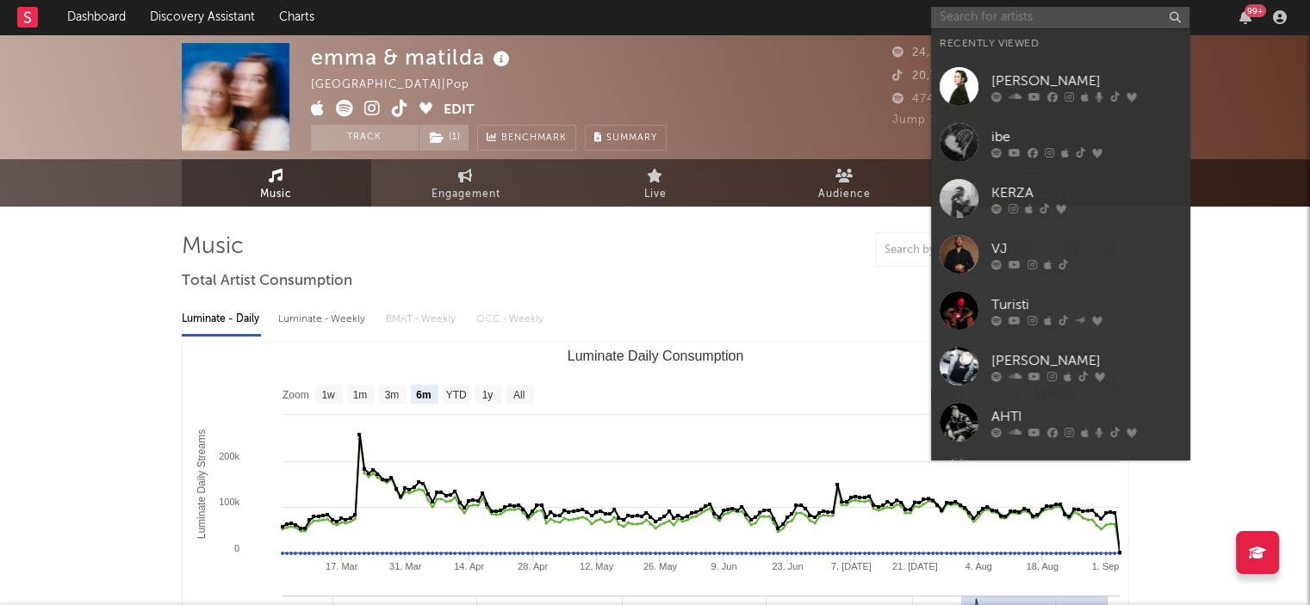
click at [1002, 25] on input "text" at bounding box center [1060, 18] width 258 height 22
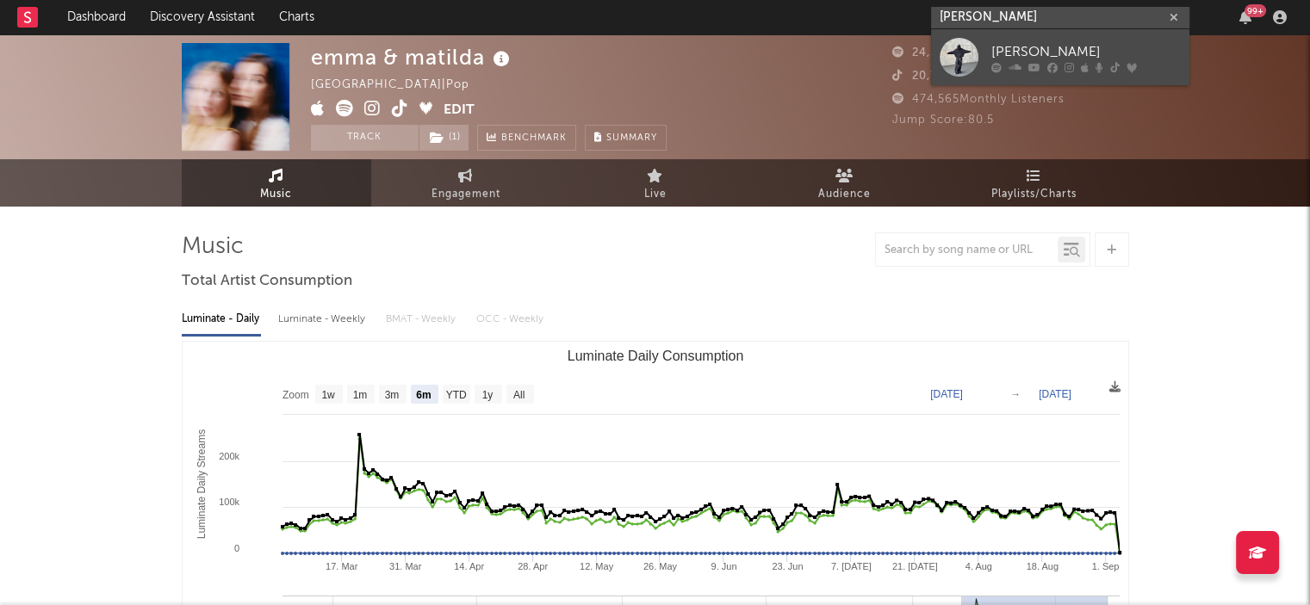
type input "[PERSON_NAME]"
click at [1009, 47] on div "[PERSON_NAME]" at bounding box center [1085, 51] width 189 height 21
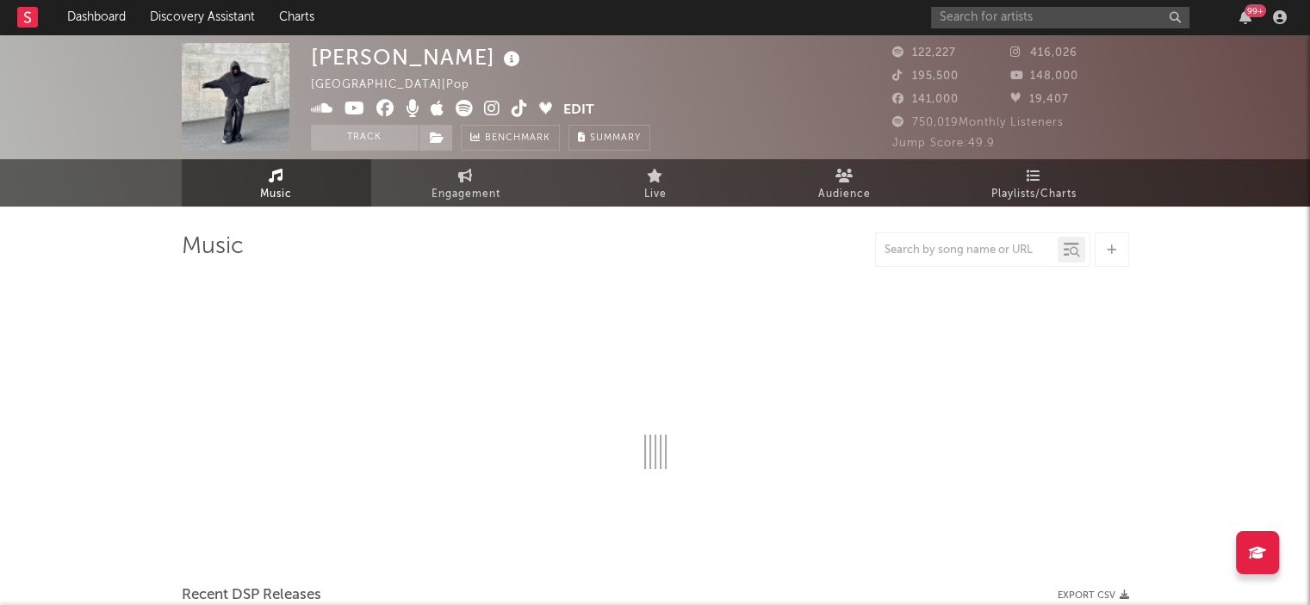
select select "6m"
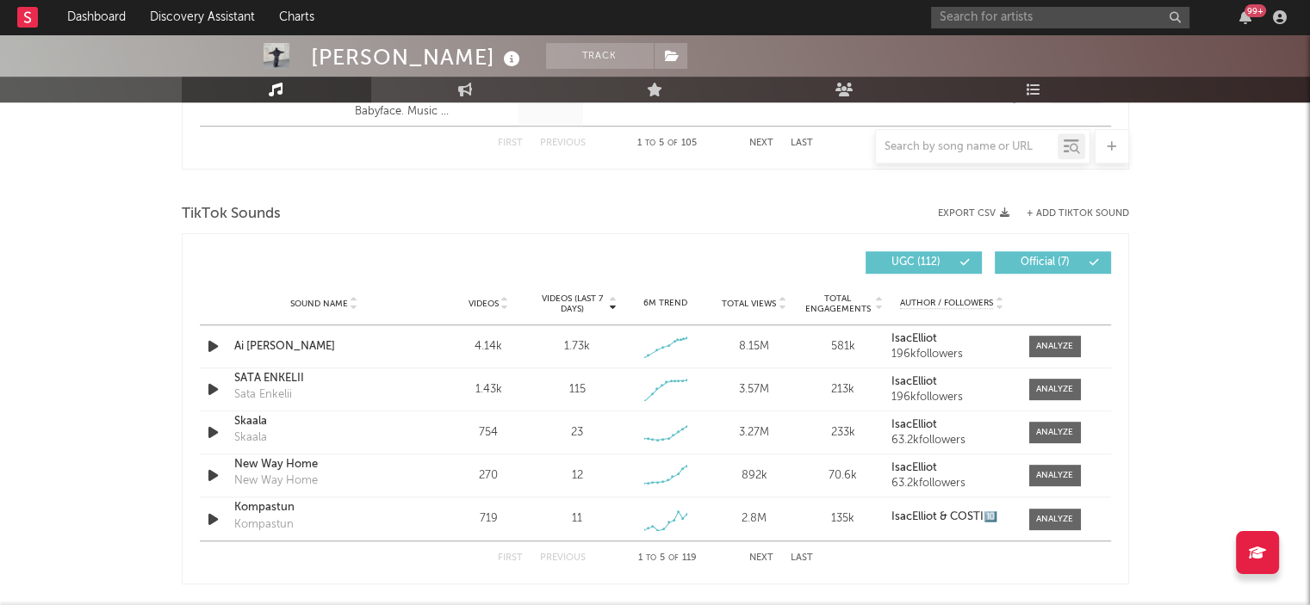
scroll to position [1119, 0]
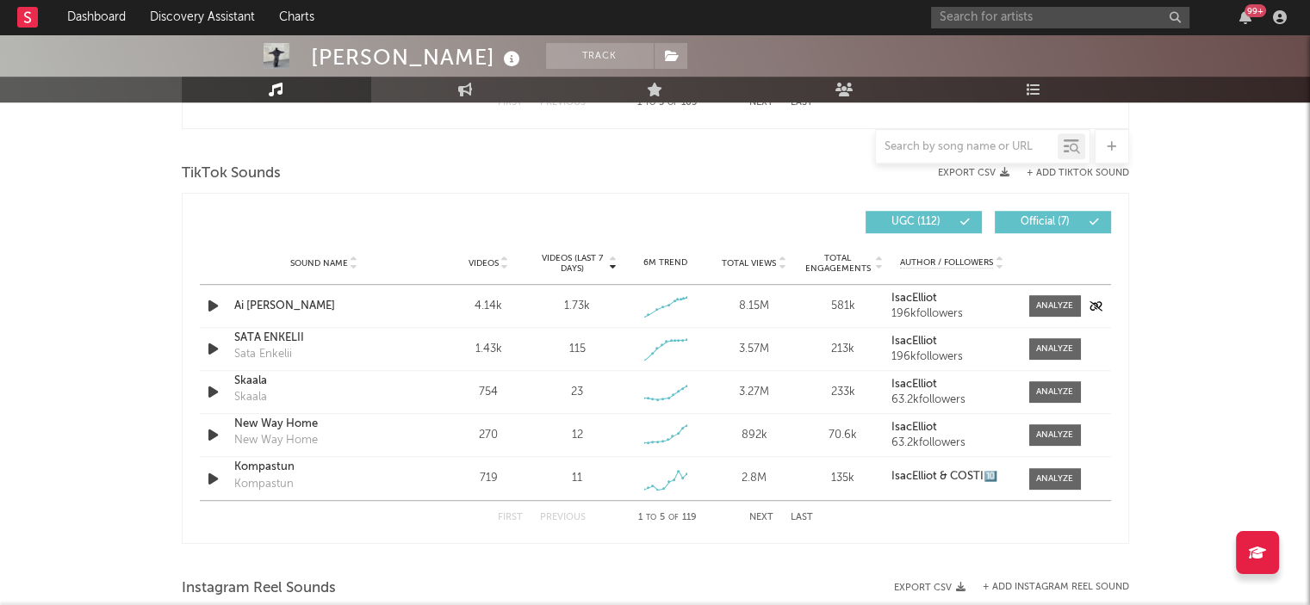
drag, startPoint x: 1048, startPoint y: 300, endPoint x: 1090, endPoint y: 307, distance: 42.7
click at [1049, 300] on div at bounding box center [1054, 306] width 37 height 13
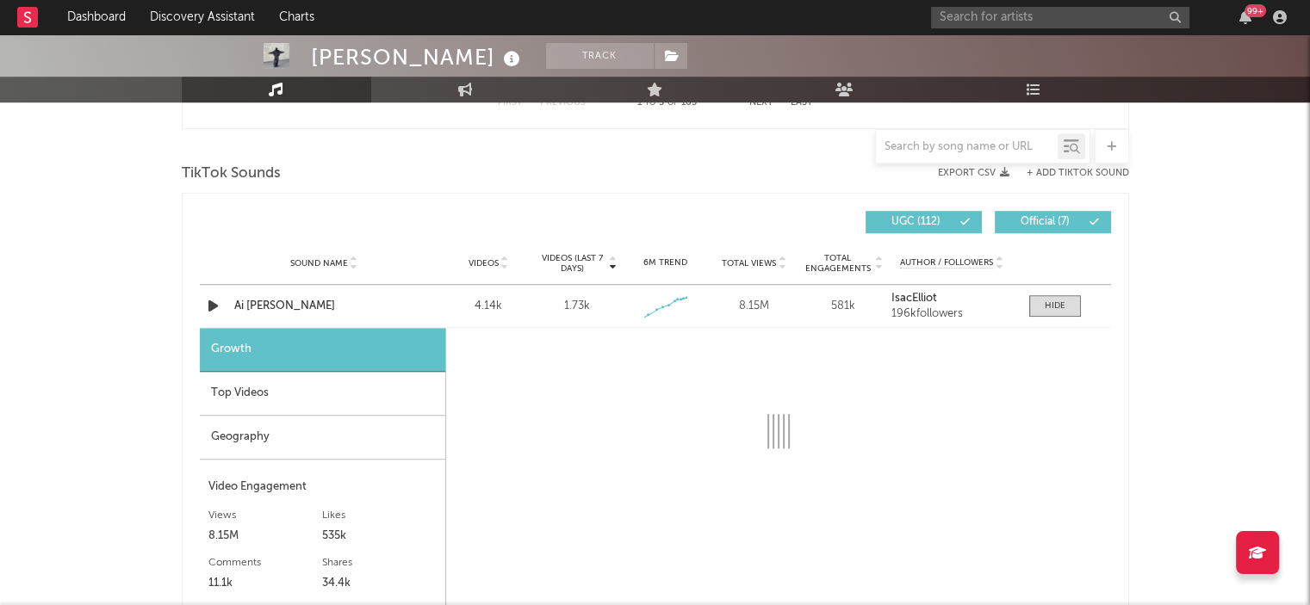
select select "1w"
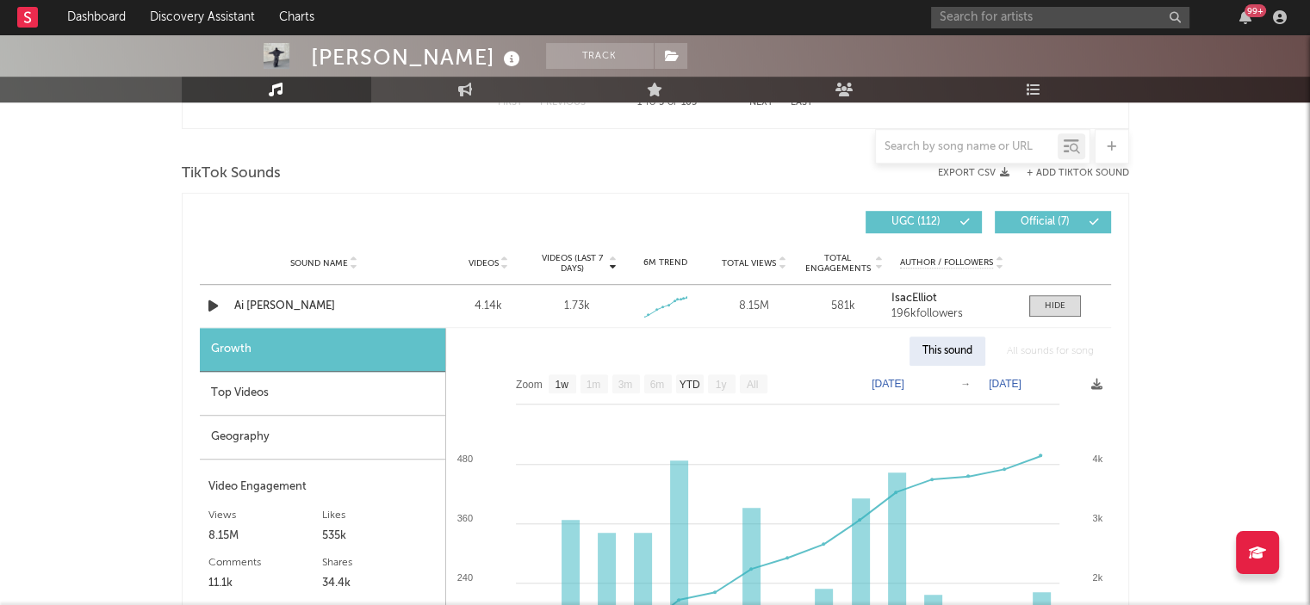
click at [252, 375] on div "Top Videos" at bounding box center [322, 394] width 245 height 44
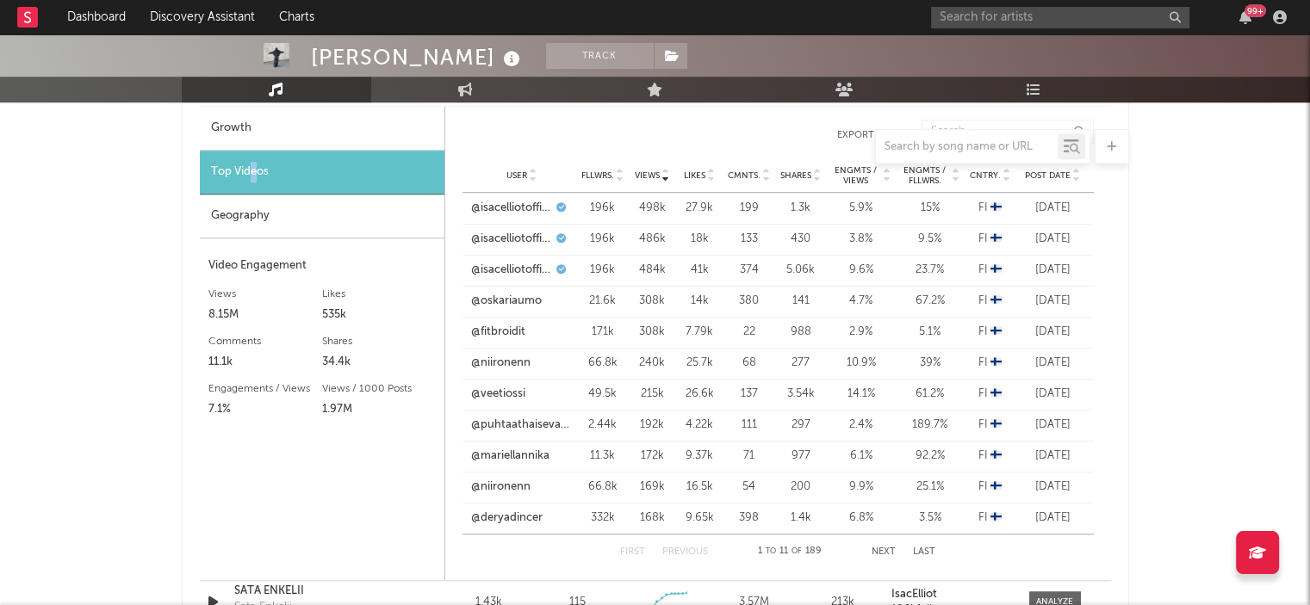
scroll to position [1344, 0]
